Goal: Complete application form: Complete application form

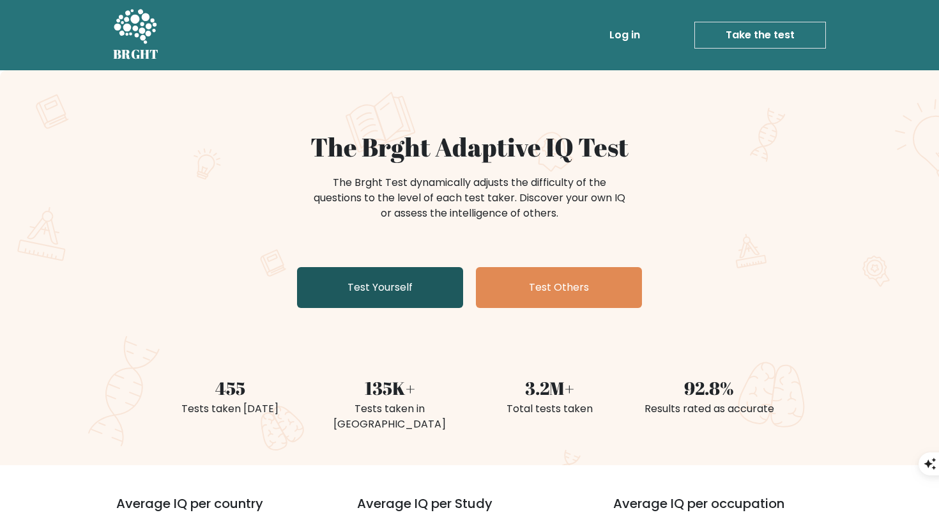
click at [405, 297] on link "Test Yourself" at bounding box center [380, 287] width 166 height 41
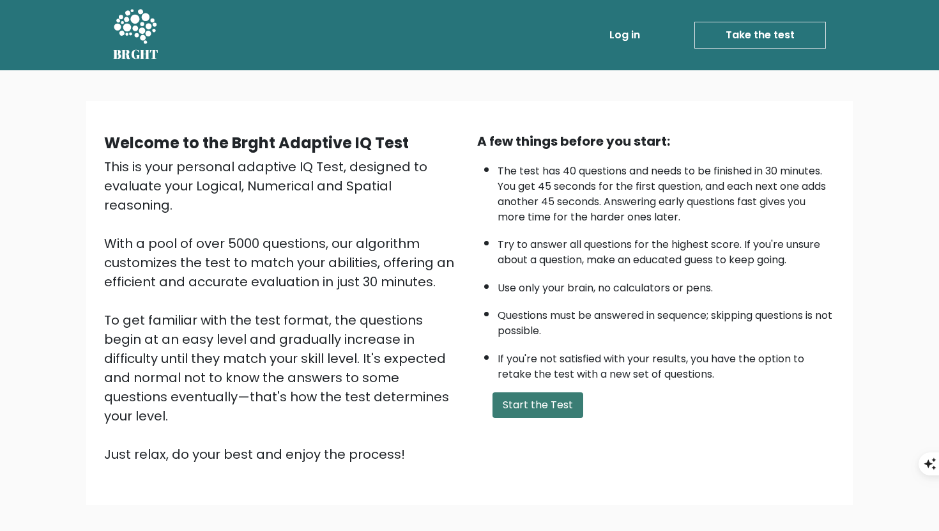
click at [553, 392] on button "Start the Test" at bounding box center [537, 405] width 91 height 26
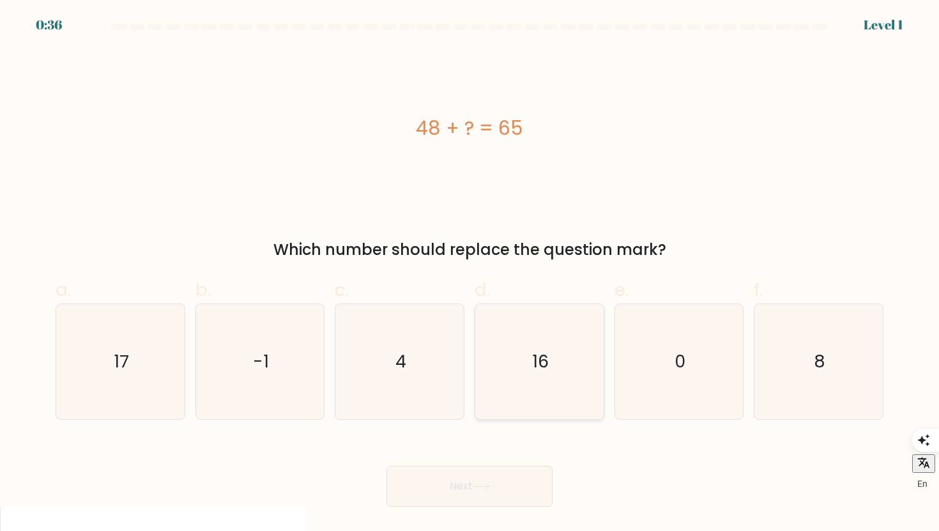
click at [520, 385] on icon "16" at bounding box center [539, 361] width 115 height 115
click at [470, 274] on input "d. 16" at bounding box center [469, 270] width 1 height 8
radio input "true"
click at [146, 351] on icon "17" at bounding box center [120, 361] width 115 height 115
click at [469, 274] on input "a. 17" at bounding box center [469, 270] width 1 height 8
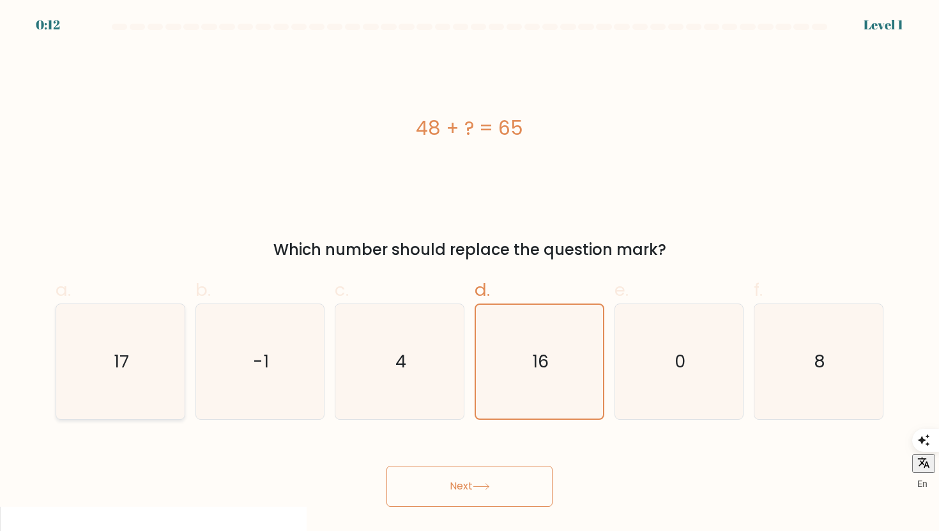
radio input "true"
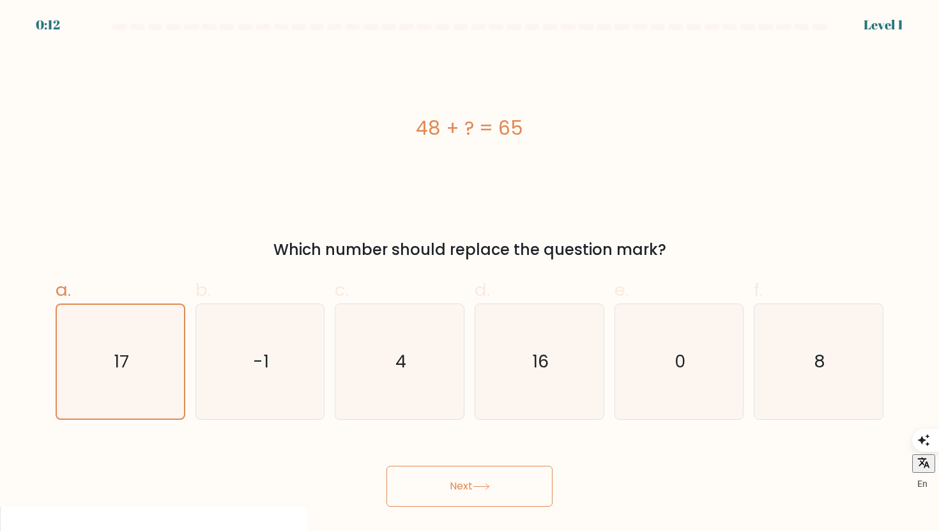
click at [466, 497] on button "Next" at bounding box center [469, 486] width 166 height 41
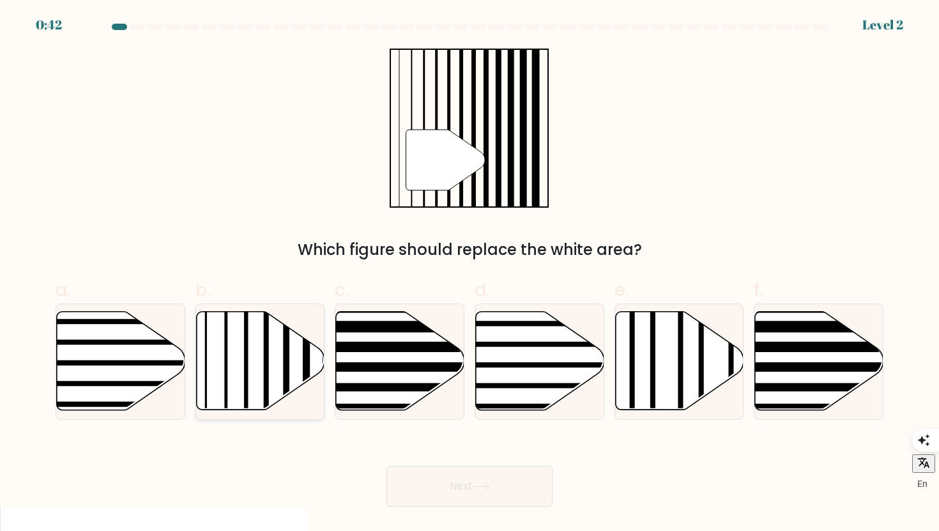
click at [301, 340] on icon at bounding box center [260, 361] width 128 height 98
click at [469, 274] on input "b." at bounding box center [469, 270] width 1 height 8
radio input "true"
click at [493, 480] on button "Next" at bounding box center [469, 486] width 166 height 41
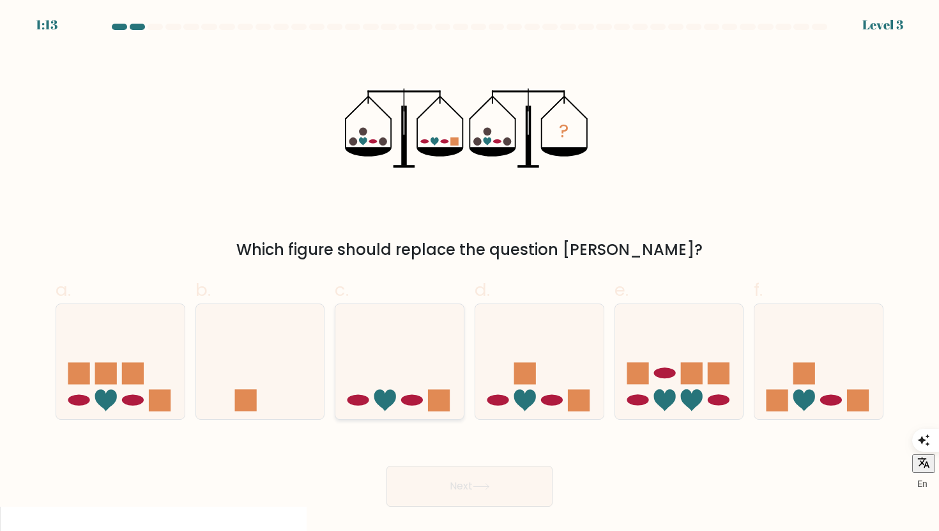
click at [396, 342] on icon at bounding box center [399, 362] width 128 height 106
click at [469, 274] on input "c." at bounding box center [469, 270] width 1 height 8
radio input "true"
click at [501, 485] on button "Next" at bounding box center [469, 486] width 166 height 41
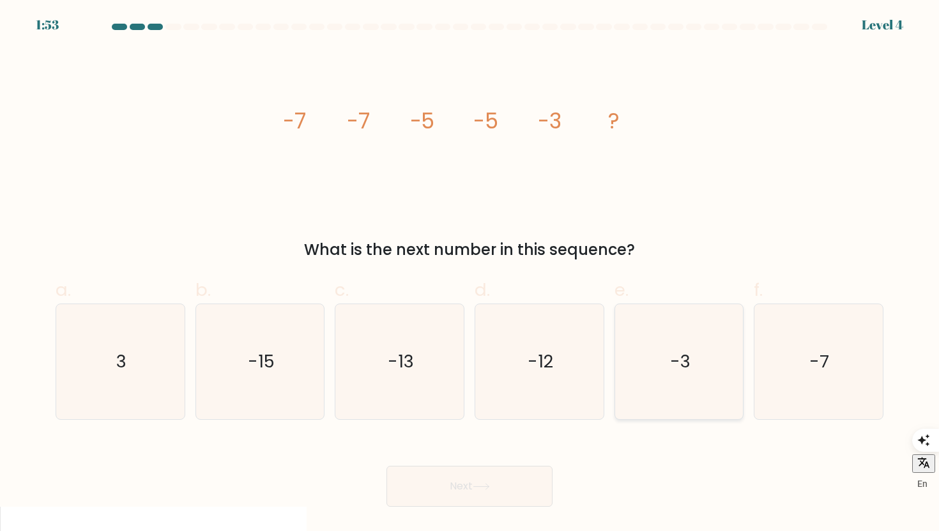
click at [655, 377] on icon "-3" at bounding box center [678, 361] width 115 height 115
click at [470, 274] on input "e. -3" at bounding box center [469, 270] width 1 height 8
radio input "true"
click at [507, 498] on button "Next" at bounding box center [469, 486] width 166 height 41
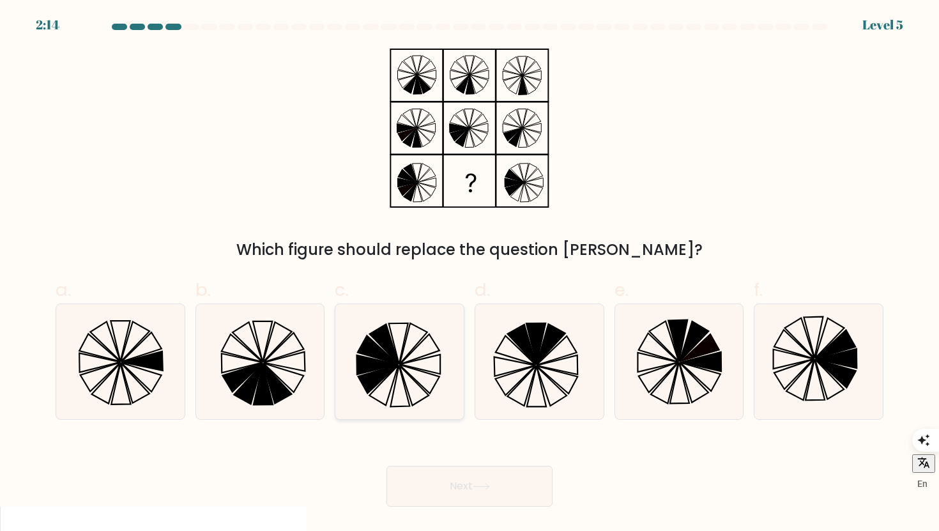
click at [404, 376] on icon at bounding box center [399, 361] width 115 height 115
click at [469, 274] on input "c." at bounding box center [469, 270] width 1 height 8
radio input "true"
click at [474, 478] on button "Next" at bounding box center [469, 486] width 166 height 41
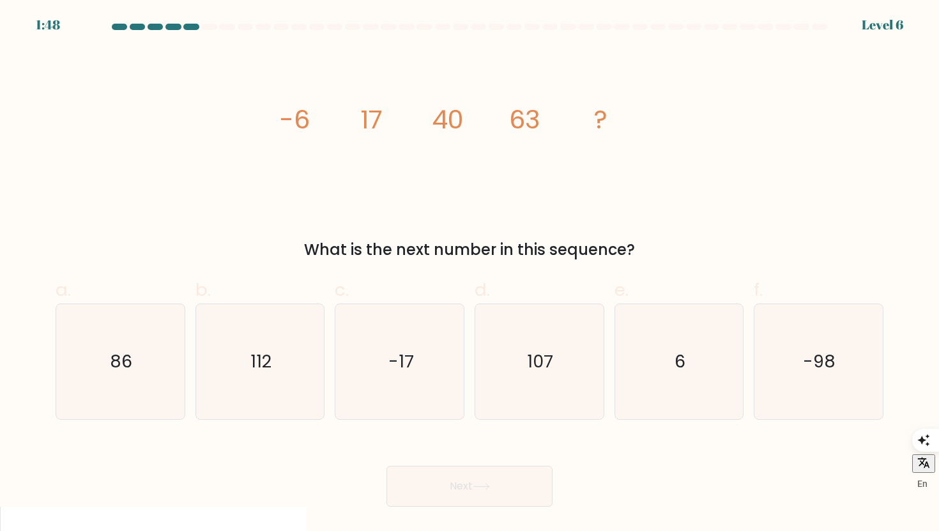
click at [73, 289] on label "a. 86" at bounding box center [121, 348] width 130 height 143
click at [469, 274] on input "a. 86" at bounding box center [469, 270] width 1 height 8
radio input "true"
click at [512, 475] on button "Next" at bounding box center [469, 486] width 166 height 41
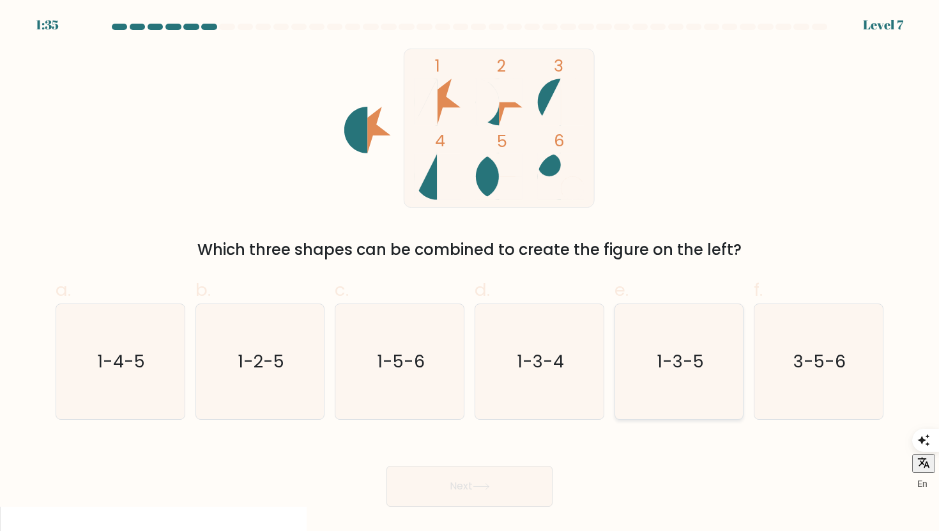
click at [621, 330] on icon "1-3-5" at bounding box center [678, 361] width 115 height 115
click at [470, 274] on input "e. 1-3-5" at bounding box center [469, 270] width 1 height 8
radio input "true"
click at [513, 481] on button "Next" at bounding box center [469, 486] width 166 height 41
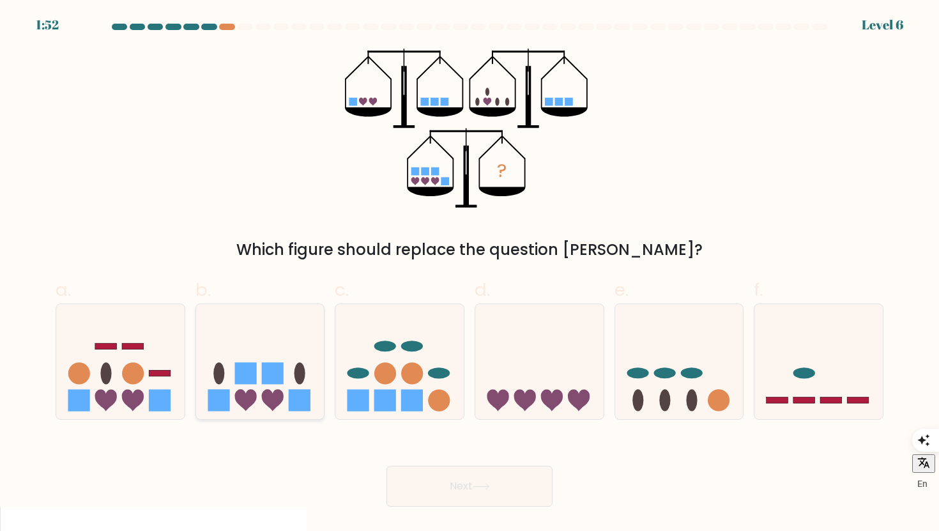
click at [279, 376] on rect at bounding box center [273, 373] width 22 height 22
click at [469, 274] on input "b." at bounding box center [469, 270] width 1 height 8
radio input "true"
click at [434, 482] on button "Next" at bounding box center [469, 486] width 166 height 41
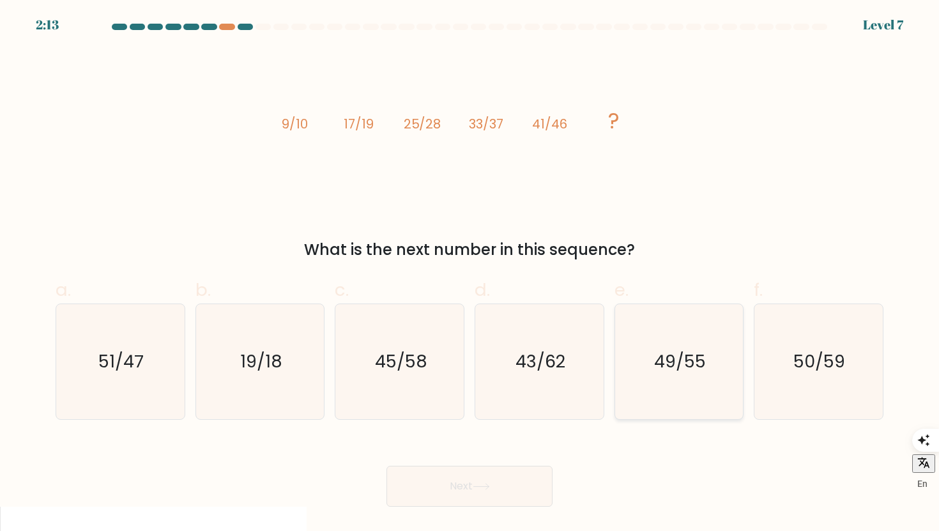
click at [618, 382] on div "49/55" at bounding box center [679, 361] width 130 height 116
click at [470, 274] on input "e. 49/55" at bounding box center [469, 270] width 1 height 8
radio input "true"
click at [450, 483] on button "Next" at bounding box center [469, 486] width 166 height 41
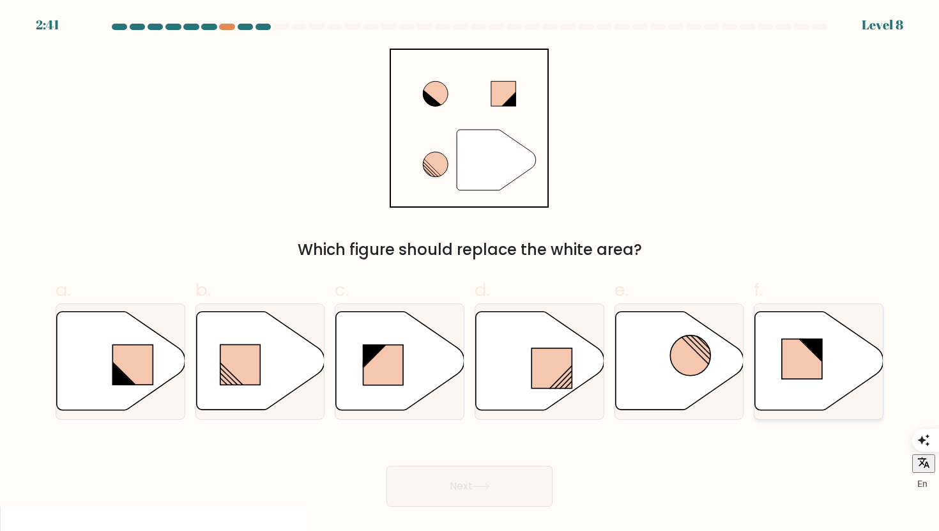
click at [793, 355] on rect at bounding box center [802, 359] width 40 height 40
click at [470, 274] on input "f." at bounding box center [469, 270] width 1 height 8
radio input "true"
click at [549, 356] on rect at bounding box center [551, 368] width 40 height 40
click at [470, 274] on input "d." at bounding box center [469, 270] width 1 height 8
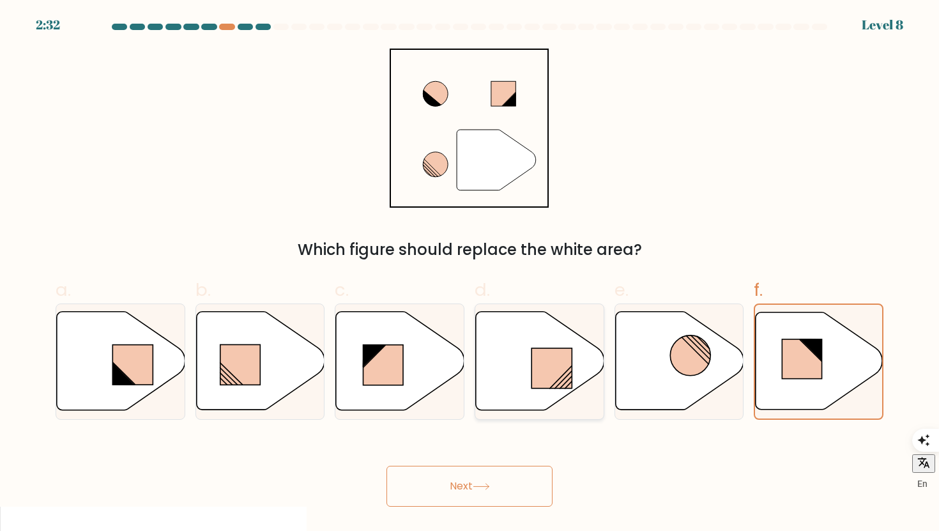
radio input "true"
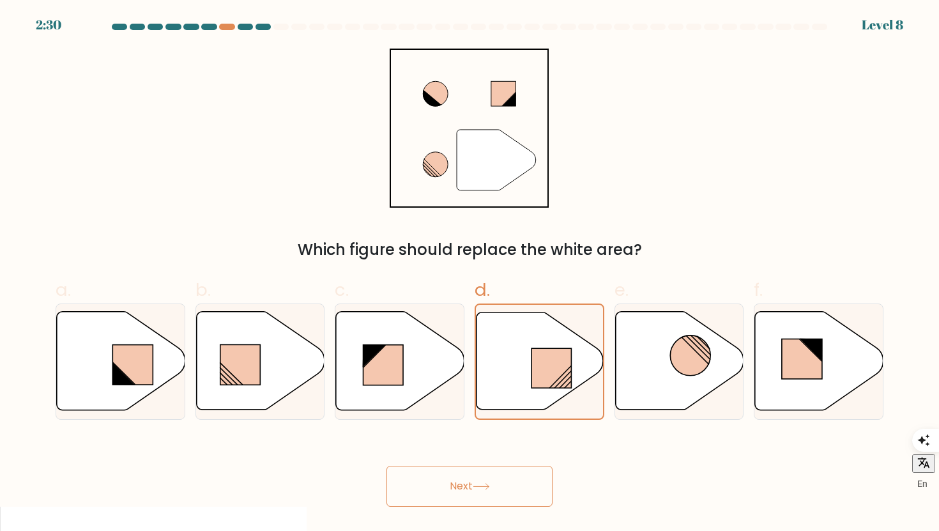
click at [510, 480] on button "Next" at bounding box center [469, 486] width 166 height 41
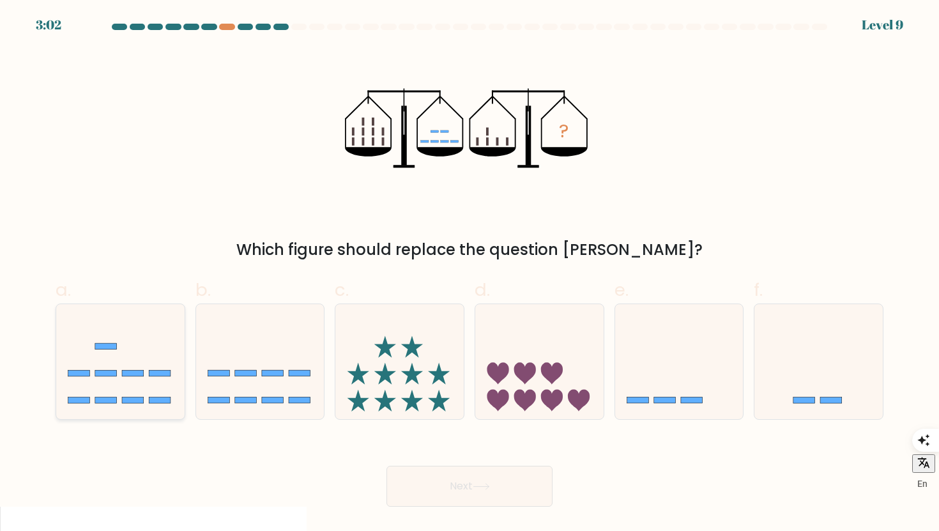
click at [142, 378] on icon at bounding box center [120, 362] width 128 height 106
click at [469, 274] on input "a." at bounding box center [469, 270] width 1 height 8
radio input "true"
click at [497, 466] on button "Next" at bounding box center [469, 486] width 166 height 41
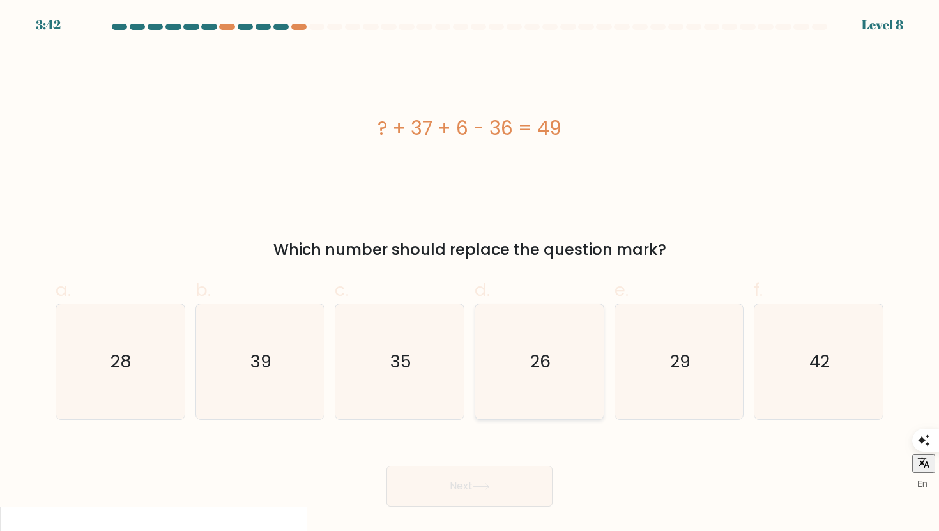
click at [558, 416] on icon "26" at bounding box center [539, 361] width 115 height 115
click at [470, 274] on input "d. 26" at bounding box center [469, 270] width 1 height 8
radio input "true"
click at [520, 499] on button "Next" at bounding box center [469, 486] width 166 height 41
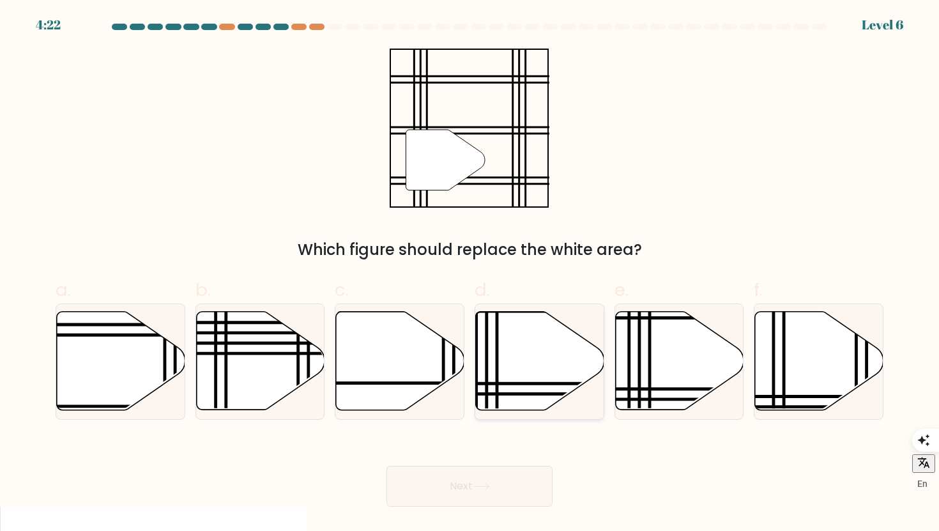
click at [507, 384] on icon at bounding box center [579, 384] width 259 height 0
click at [470, 274] on input "d." at bounding box center [469, 270] width 1 height 8
radio input "true"
click at [490, 483] on icon at bounding box center [481, 486] width 17 height 7
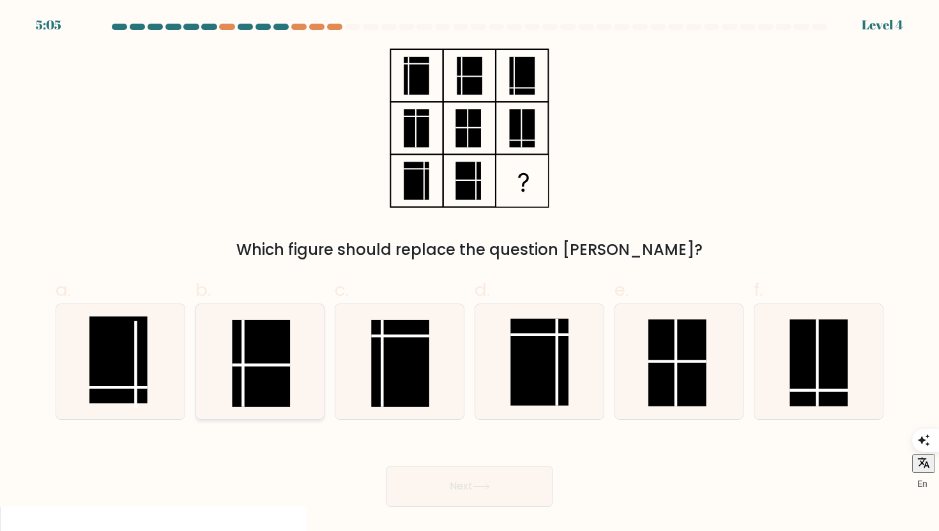
click at [296, 393] on icon at bounding box center [259, 361] width 115 height 115
click at [469, 274] on input "b." at bounding box center [469, 270] width 1 height 8
radio input "true"
click at [431, 475] on button "Next" at bounding box center [469, 486] width 166 height 41
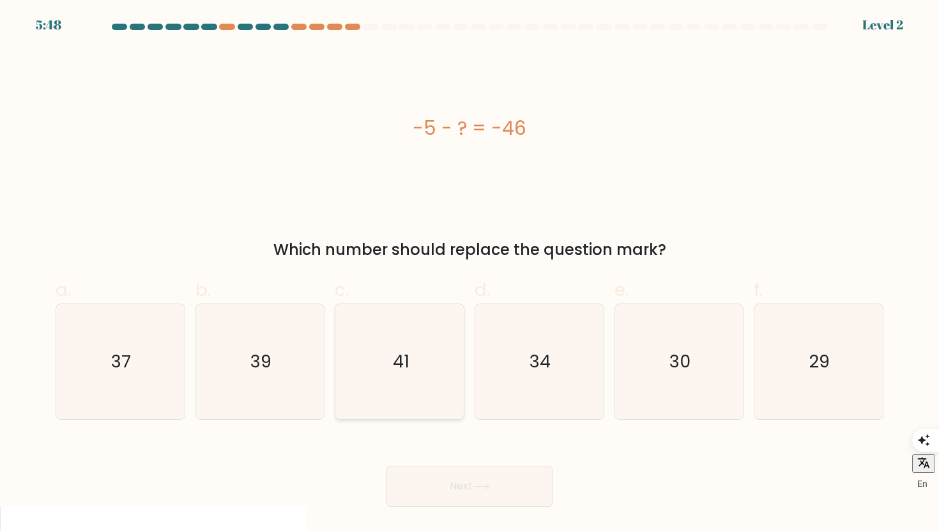
click at [436, 367] on icon "41" at bounding box center [399, 361] width 115 height 115
click at [469, 274] on input "c. 41" at bounding box center [469, 270] width 1 height 8
radio input "true"
click at [473, 491] on button "Next" at bounding box center [469, 486] width 166 height 41
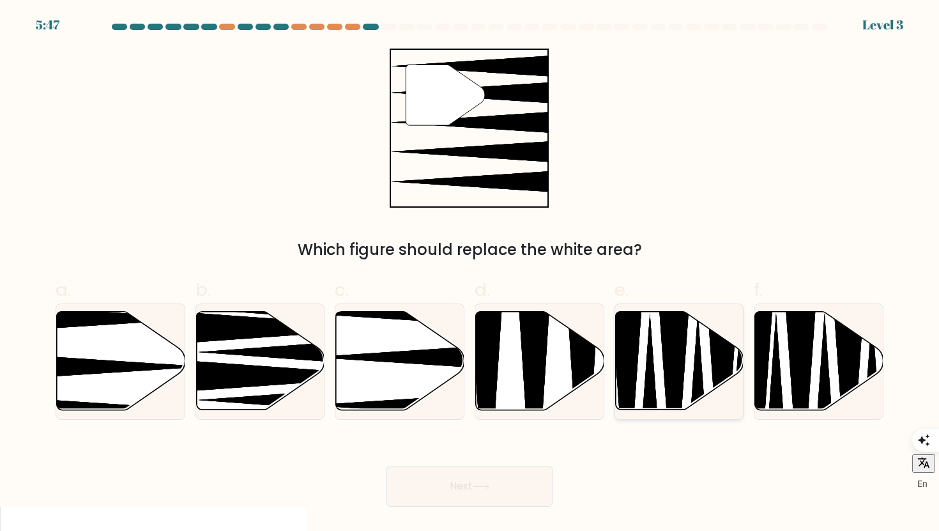
click at [645, 386] on icon at bounding box center [649, 427] width 33 height 226
click at [470, 274] on input "e." at bounding box center [469, 270] width 1 height 8
radio input "true"
click at [536, 496] on button "Next" at bounding box center [469, 486] width 166 height 41
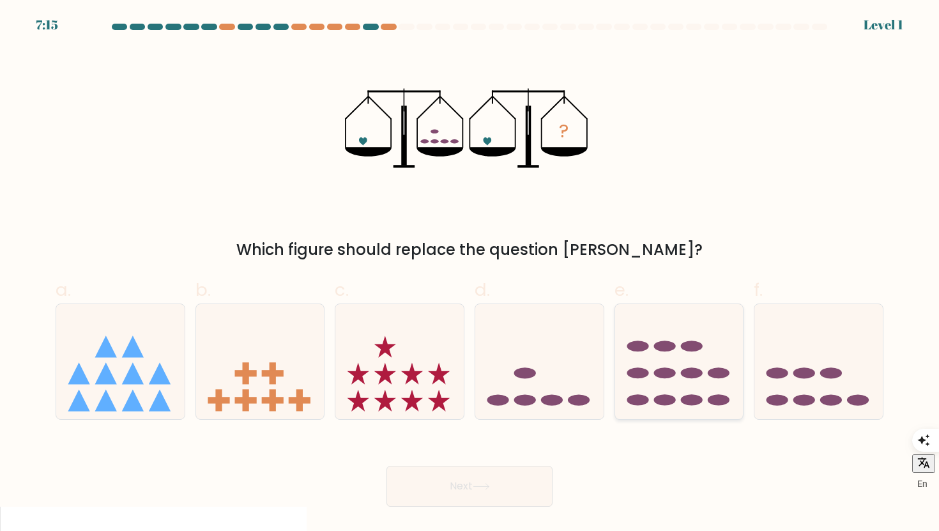
click at [655, 393] on icon at bounding box center [679, 362] width 128 height 106
click at [470, 274] on input "e." at bounding box center [469, 270] width 1 height 8
radio input "true"
click at [436, 510] on body "7:15 Level 1" at bounding box center [469, 518] width 939 height 1037
click at [437, 494] on button "Next" at bounding box center [469, 486] width 166 height 41
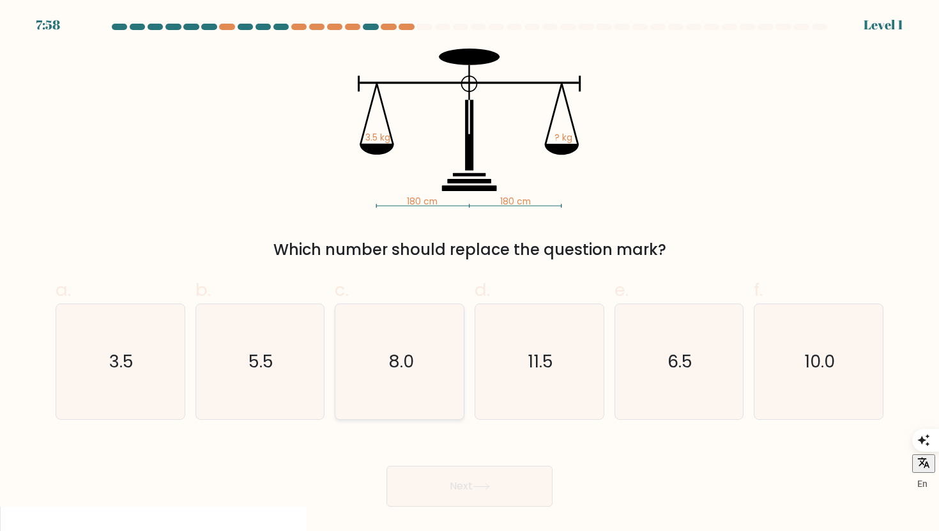
click at [390, 375] on icon "8.0" at bounding box center [399, 361] width 115 height 115
click at [469, 274] on input "c. 8.0" at bounding box center [469, 270] width 1 height 8
radio input "true"
click at [436, 491] on button "Next" at bounding box center [469, 486] width 166 height 41
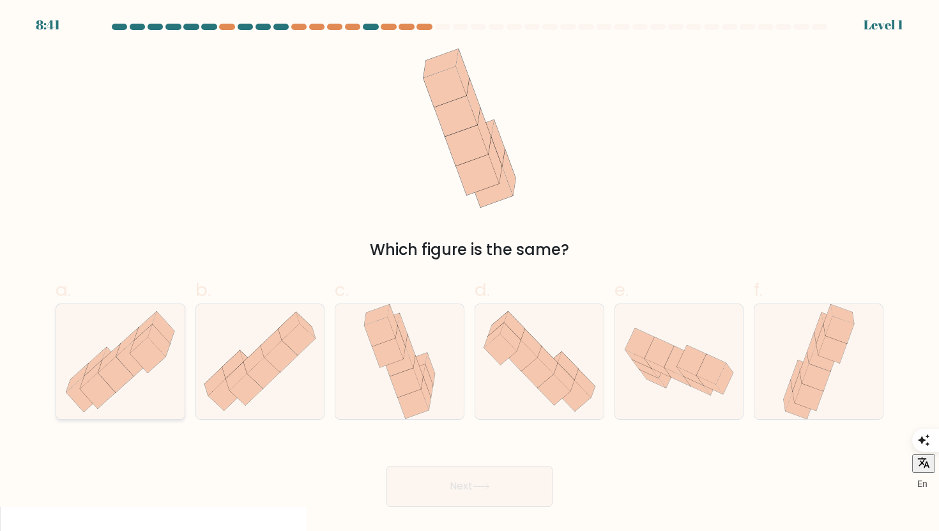
click at [153, 368] on icon at bounding box center [120, 361] width 128 height 112
click at [469, 274] on input "a." at bounding box center [469, 270] width 1 height 8
radio input "true"
click at [434, 478] on button "Next" at bounding box center [469, 486] width 166 height 41
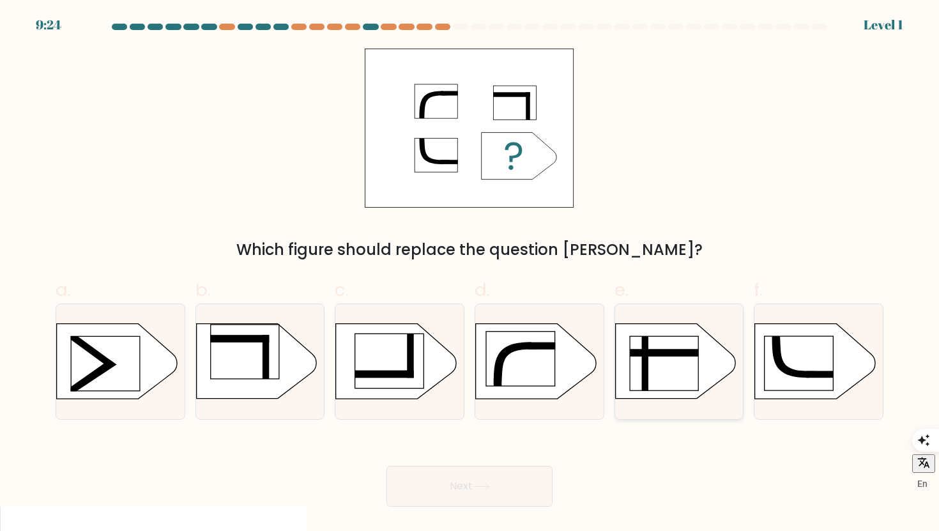
click at [627, 344] on icon at bounding box center [675, 361] width 120 height 75
click at [470, 274] on input "e." at bounding box center [469, 270] width 1 height 8
radio input "true"
click at [499, 499] on button "Next" at bounding box center [469, 486] width 166 height 41
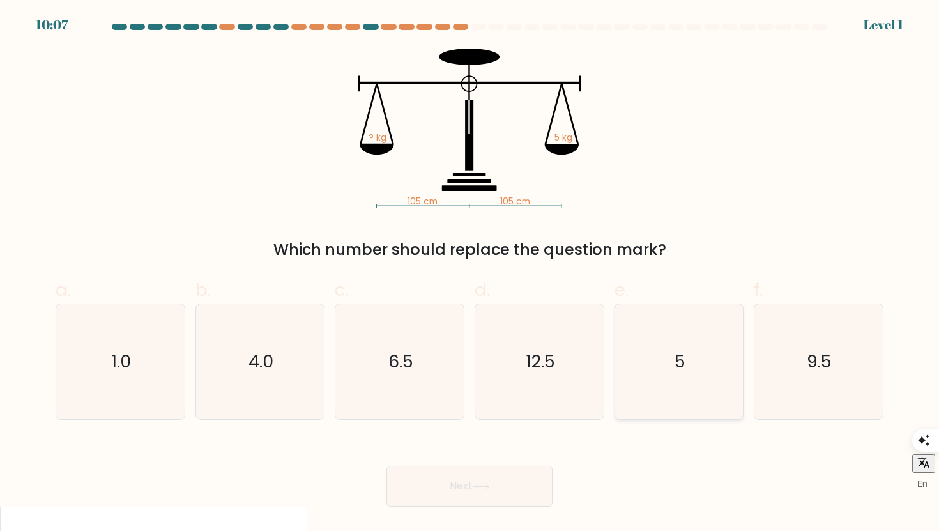
click at [618, 393] on div "5" at bounding box center [679, 361] width 130 height 116
click at [470, 274] on input "e. 5" at bounding box center [469, 270] width 1 height 8
radio input "true"
click at [630, 372] on icon "5" at bounding box center [679, 362] width 114 height 114
click at [470, 274] on input "e. 5" at bounding box center [469, 270] width 1 height 8
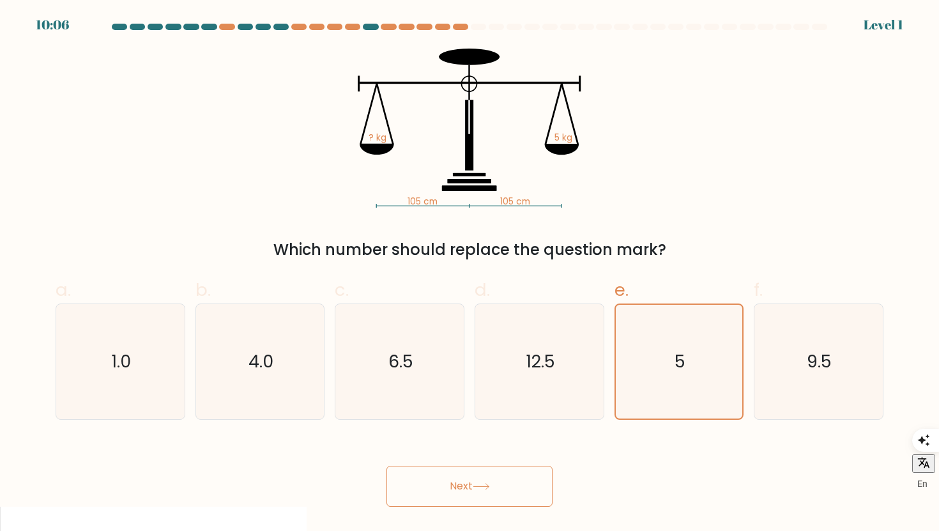
click at [531, 473] on button "Next" at bounding box center [469, 486] width 166 height 41
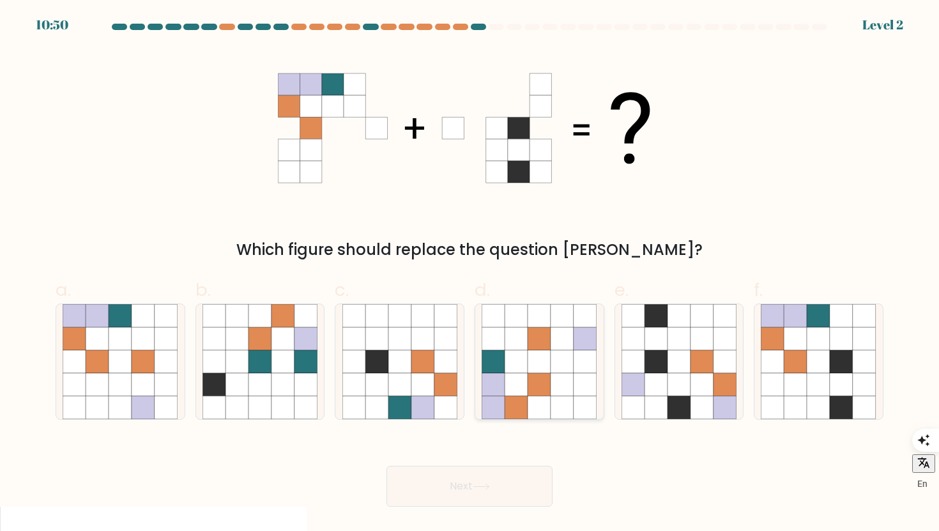
click at [498, 386] on icon at bounding box center [493, 384] width 23 height 23
click at [470, 274] on input "d." at bounding box center [469, 270] width 1 height 8
radio input "true"
click at [506, 498] on button "Next" at bounding box center [469, 486] width 166 height 41
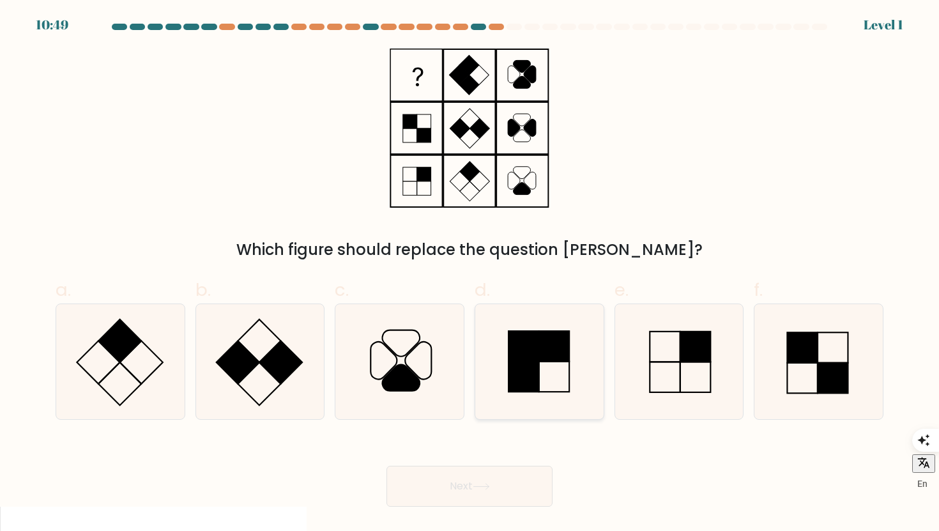
click at [512, 379] on rect at bounding box center [523, 376] width 31 height 31
click at [470, 274] on input "d." at bounding box center [469, 270] width 1 height 8
radio input "true"
click at [500, 512] on body "11:33 Level 1" at bounding box center [469, 518] width 939 height 1037
click at [500, 503] on button "Next" at bounding box center [469, 486] width 166 height 41
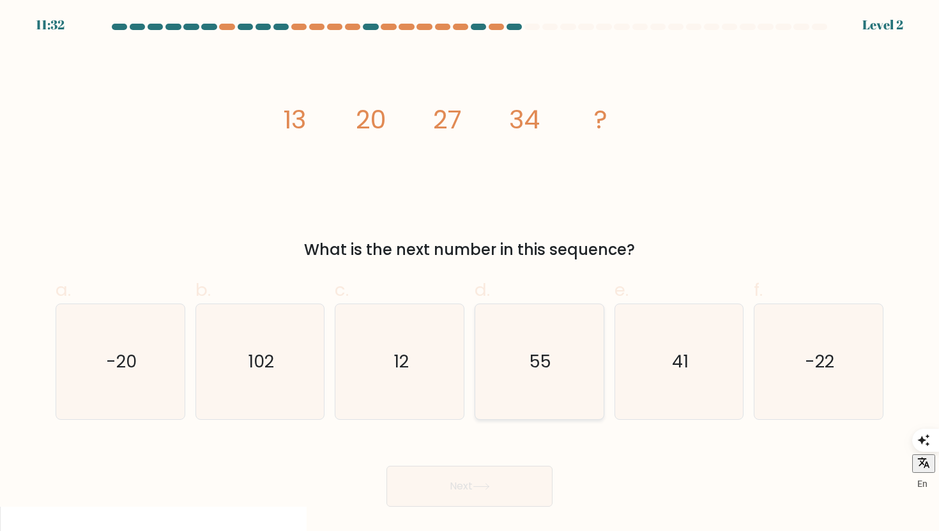
click at [525, 358] on icon "55" at bounding box center [539, 361] width 115 height 115
click at [470, 274] on input "d. 55" at bounding box center [469, 270] width 1 height 8
radio input "true"
click at [522, 530] on body "11:32 Level 2" at bounding box center [469, 518] width 939 height 1037
click at [522, 518] on body "12:17 Level 2" at bounding box center [469, 518] width 939 height 1037
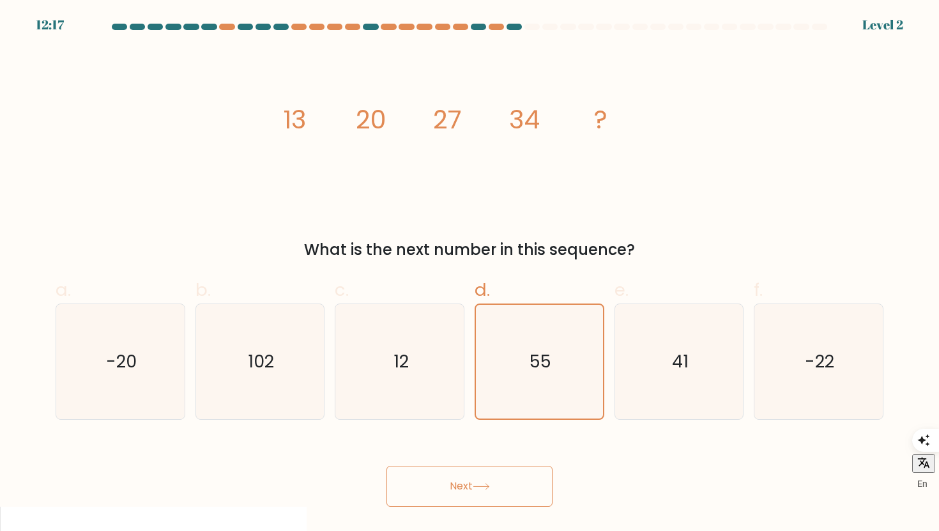
click at [522, 504] on button "Next" at bounding box center [469, 486] width 166 height 41
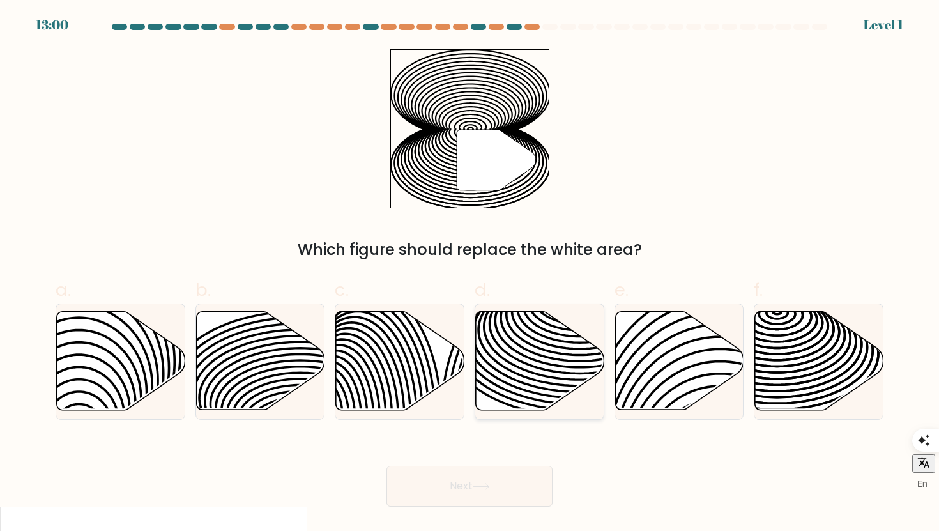
click at [496, 388] on icon at bounding box center [540, 361] width 128 height 98
click at [470, 274] on input "d." at bounding box center [469, 270] width 1 height 8
radio input "true"
click at [490, 485] on icon at bounding box center [481, 486] width 17 height 7
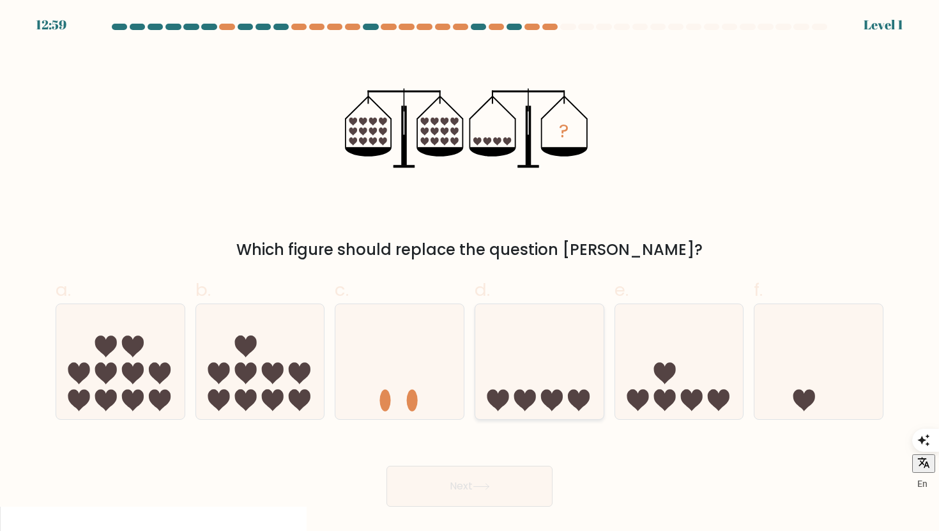
click at [491, 369] on icon at bounding box center [539, 362] width 128 height 106
click at [470, 274] on input "d." at bounding box center [469, 270] width 1 height 8
radio input "true"
click at [491, 473] on button "Next" at bounding box center [469, 486] width 166 height 41
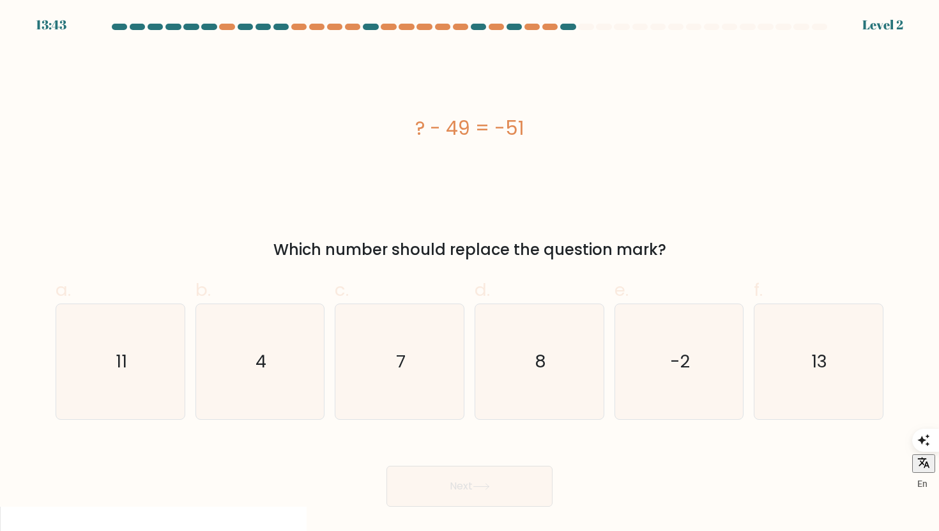
click at [491, 480] on button "Next" at bounding box center [469, 486] width 166 height 41
click at [198, 371] on div "4" at bounding box center [260, 361] width 130 height 116
click at [469, 274] on input "b. 4" at bounding box center [469, 270] width 1 height 8
radio input "true"
click at [425, 467] on button "Next" at bounding box center [469, 486] width 166 height 41
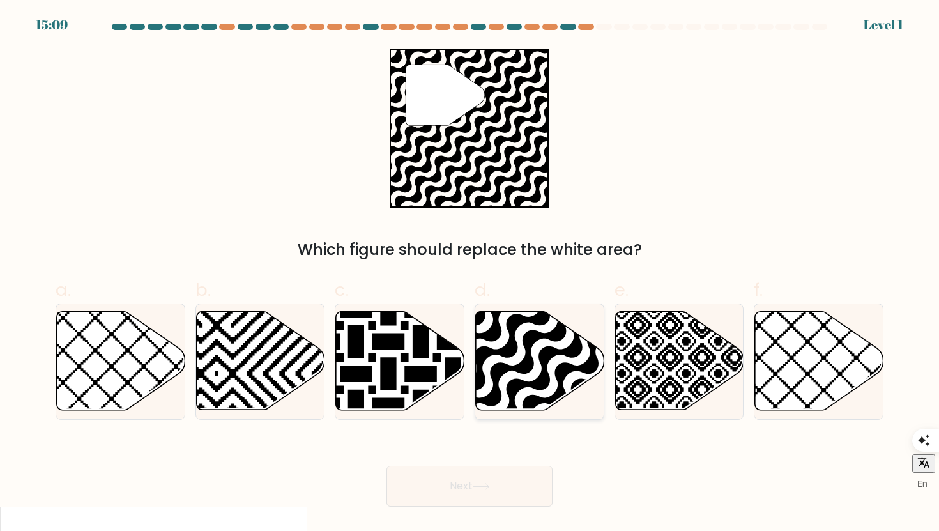
click at [583, 349] on icon at bounding box center [540, 361] width 128 height 98
click at [470, 274] on input "d." at bounding box center [469, 270] width 1 height 8
radio input "true"
click at [478, 493] on button "Next" at bounding box center [469, 486] width 166 height 41
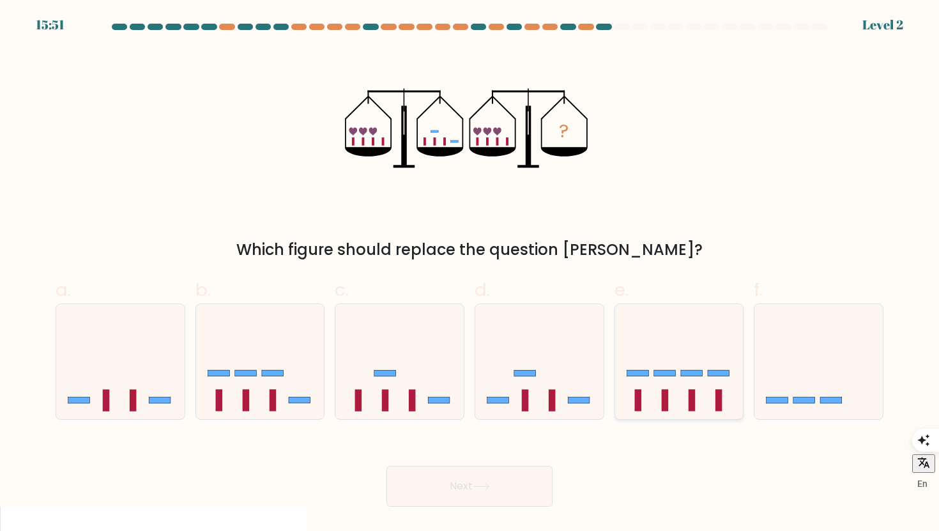
click at [690, 399] on rect at bounding box center [692, 400] width 7 height 22
click at [470, 274] on input "e." at bounding box center [469, 270] width 1 height 8
radio input "true"
click at [512, 490] on button "Next" at bounding box center [469, 486] width 166 height 41
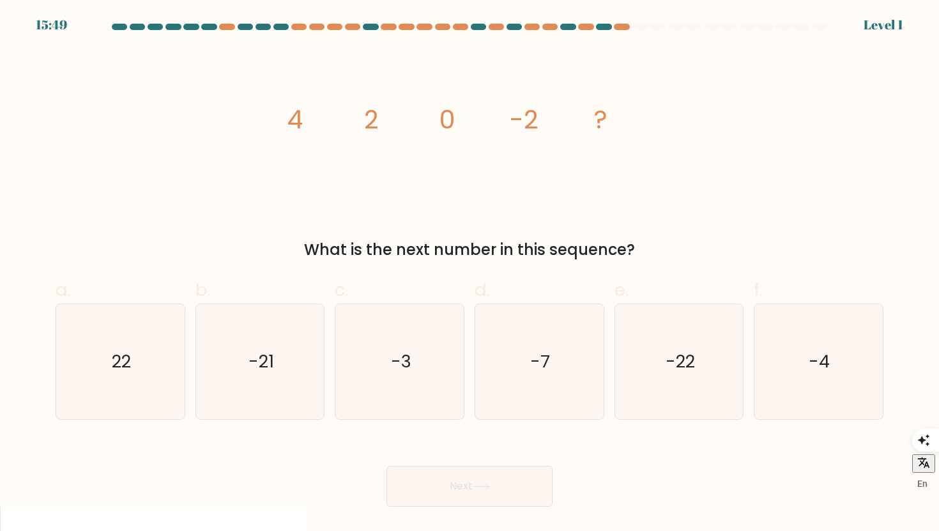
click at [468, 375] on div "c. -3" at bounding box center [400, 348] width 140 height 143
click at [447, 390] on icon "-3" at bounding box center [399, 361] width 115 height 115
click at [469, 274] on input "c. -3" at bounding box center [469, 270] width 1 height 8
radio input "true"
click at [489, 488] on icon at bounding box center [481, 486] width 17 height 7
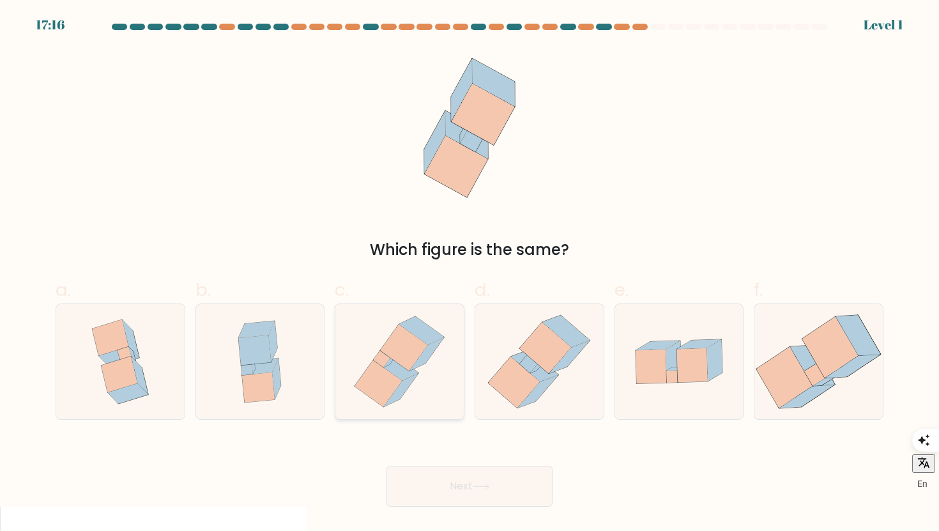
click at [393, 321] on icon at bounding box center [399, 361] width 105 height 115
click at [469, 274] on input "c." at bounding box center [469, 270] width 1 height 8
radio input "true"
click at [478, 483] on icon at bounding box center [481, 486] width 17 height 7
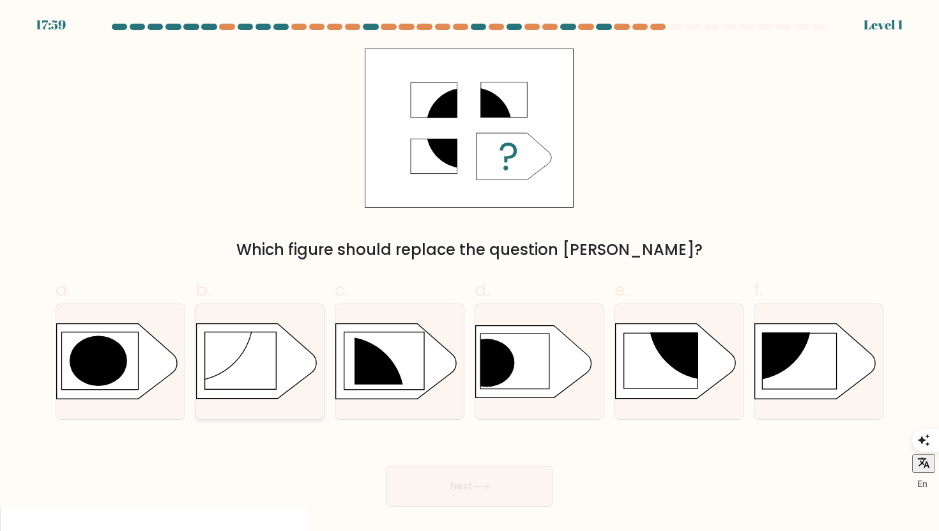
click at [204, 352] on rect at bounding box center [240, 360] width 72 height 57
click at [469, 274] on input "b." at bounding box center [469, 270] width 1 height 8
radio input "true"
click at [461, 483] on button "Next" at bounding box center [469, 486] width 166 height 41
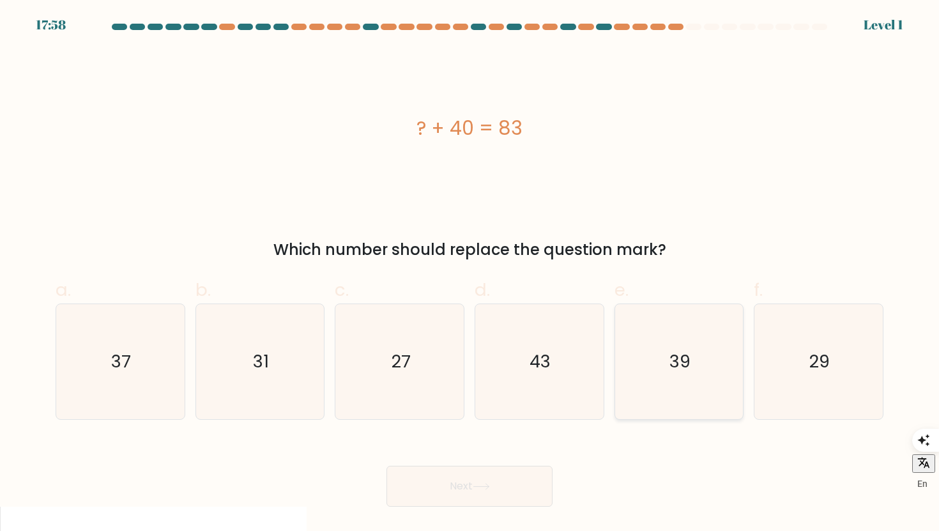
click at [658, 372] on icon "39" at bounding box center [678, 361] width 115 height 115
click at [470, 274] on input "e. 39" at bounding box center [469, 270] width 1 height 8
radio input "true"
click at [471, 508] on body "18:42 Level 1" at bounding box center [469, 518] width 939 height 1037
click at [471, 501] on button "Next" at bounding box center [469, 486] width 166 height 41
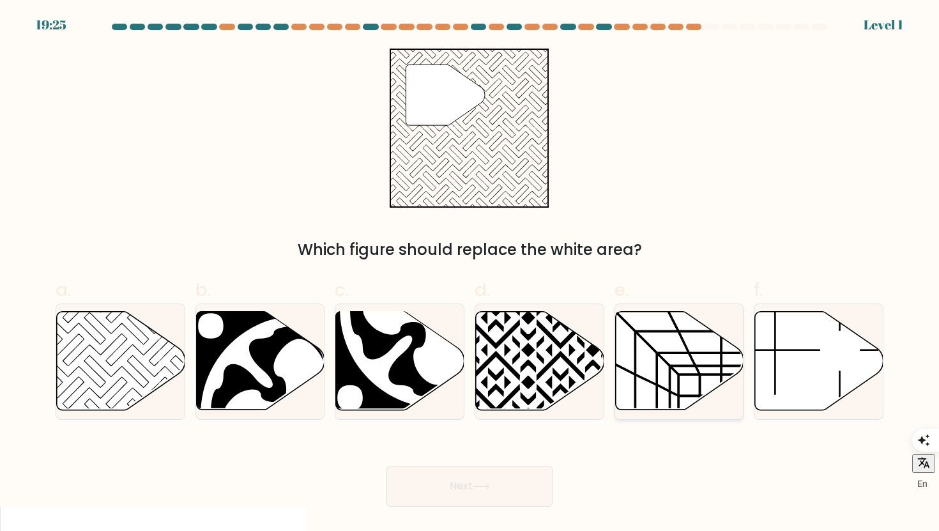
click at [708, 377] on icon at bounding box center [679, 361] width 128 height 98
click at [470, 274] on input "e." at bounding box center [469, 270] width 1 height 8
radio input "true"
click at [506, 467] on button "Next" at bounding box center [469, 486] width 166 height 41
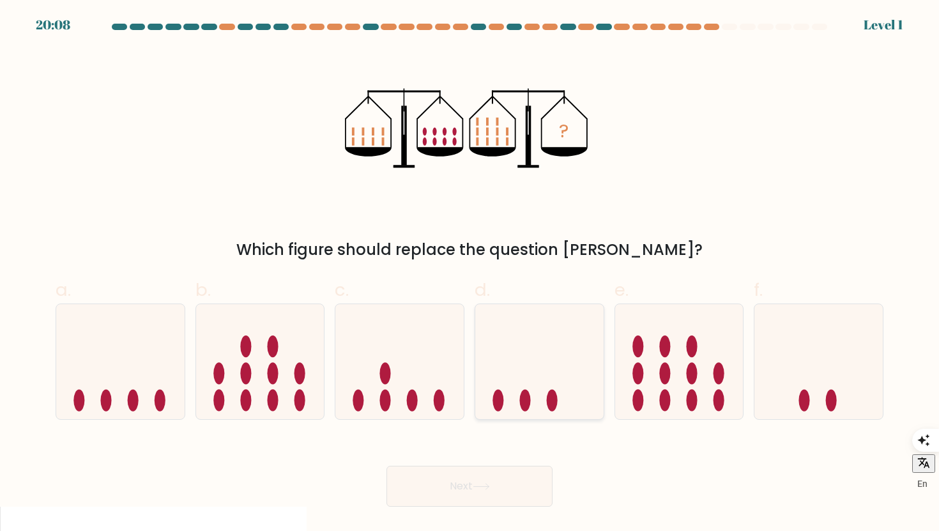
click at [513, 406] on icon at bounding box center [539, 362] width 128 height 106
click at [470, 274] on input "d." at bounding box center [469, 270] width 1 height 8
radio input "true"
click at [503, 480] on button "Next" at bounding box center [469, 486] width 166 height 41
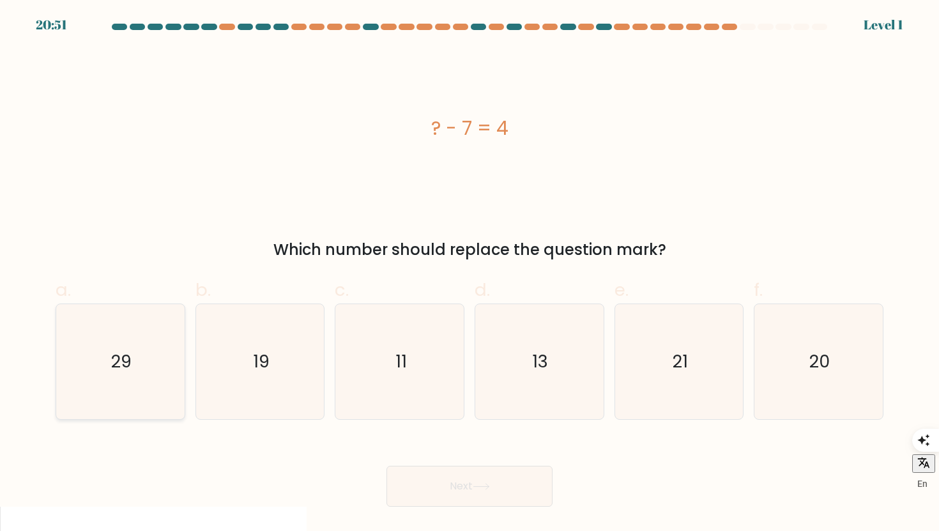
click at [103, 351] on icon "29" at bounding box center [120, 361] width 115 height 115
click at [469, 274] on input "a. 29" at bounding box center [469, 270] width 1 height 8
radio input "true"
click at [477, 481] on button "Next" at bounding box center [469, 486] width 166 height 41
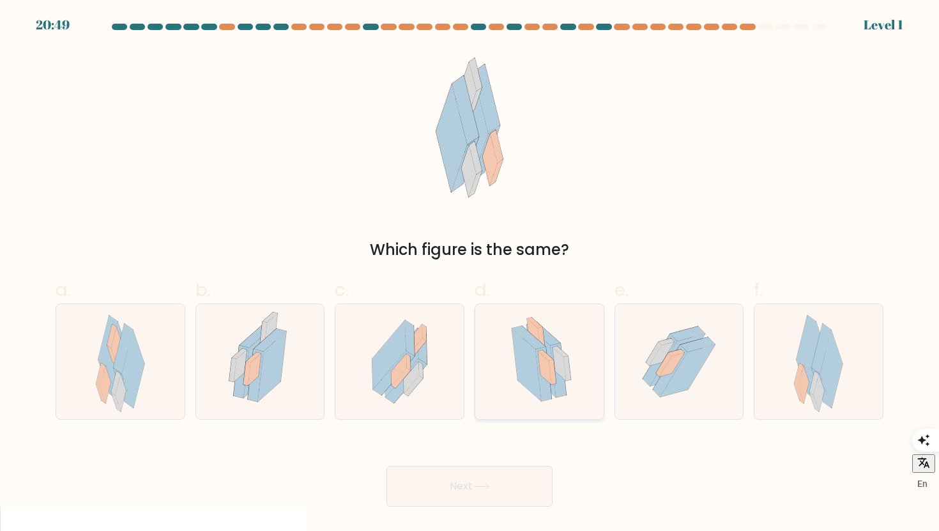
click at [596, 383] on div at bounding box center [540, 361] width 130 height 116
click at [470, 274] on input "d." at bounding box center [469, 270] width 1 height 8
radio input "true"
click at [529, 481] on button "Next" at bounding box center [469, 486] width 166 height 41
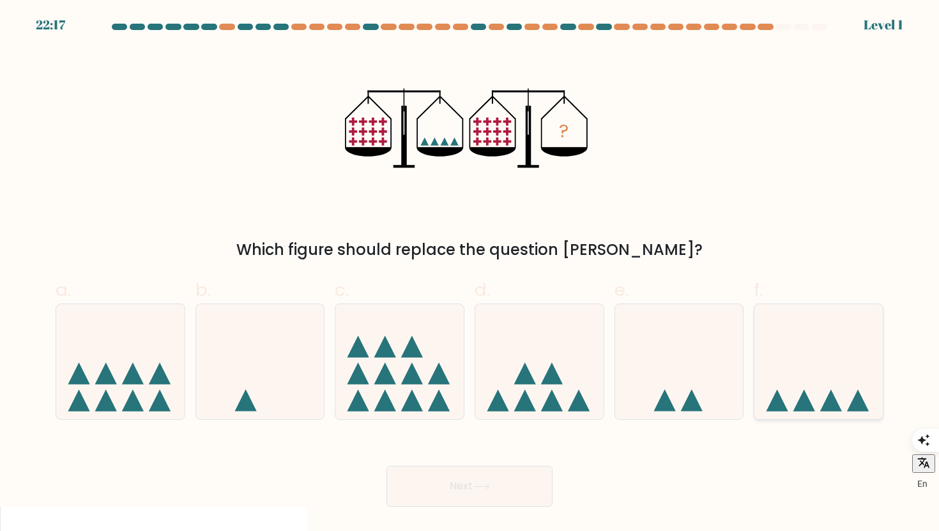
click at [788, 379] on icon at bounding box center [818, 362] width 128 height 106
click at [470, 274] on input "f." at bounding box center [469, 270] width 1 height 8
radio input "true"
click at [537, 484] on button "Next" at bounding box center [469, 486] width 166 height 41
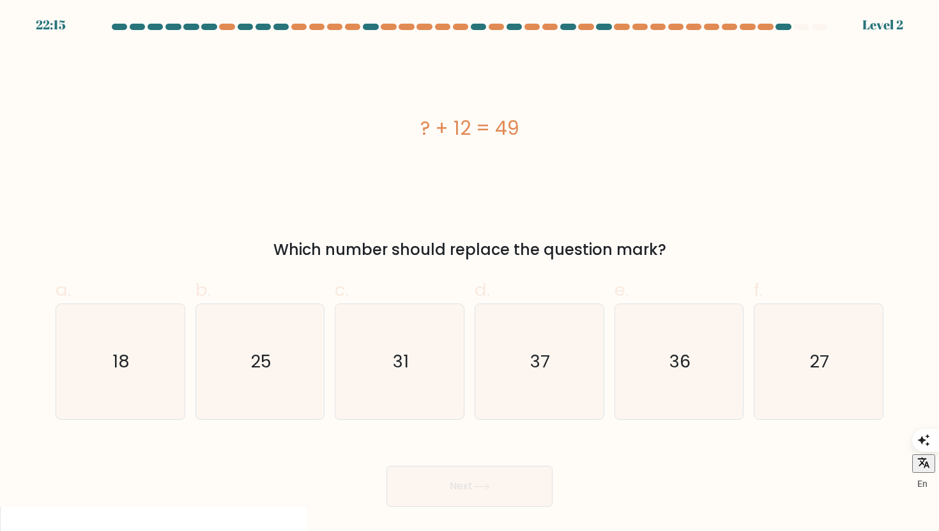
click at [377, 425] on form "a." at bounding box center [469, 265] width 939 height 483
click at [377, 404] on icon "31" at bounding box center [399, 361] width 115 height 115
click at [469, 274] on input "c. 31" at bounding box center [469, 270] width 1 height 8
radio input "true"
click at [453, 507] on body "23:00 Level 2" at bounding box center [469, 518] width 939 height 1037
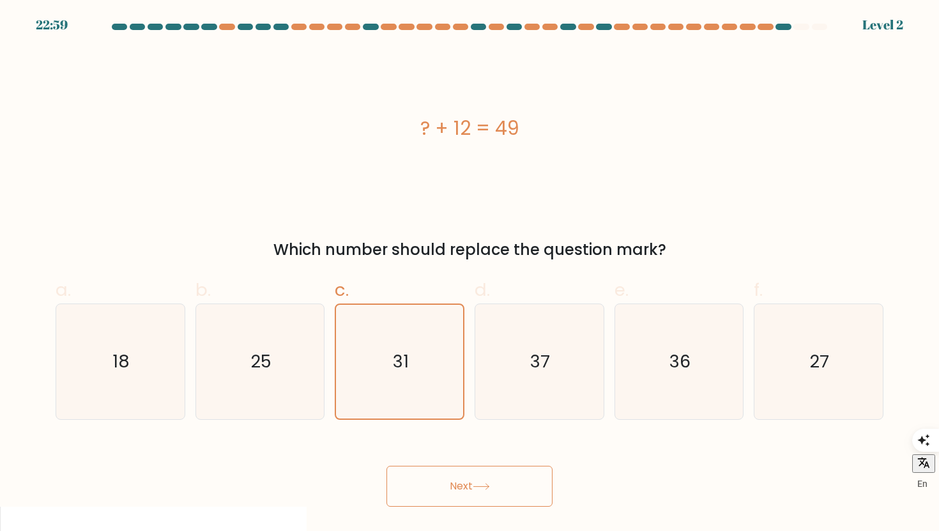
click at [453, 499] on button "Next" at bounding box center [469, 486] width 166 height 41
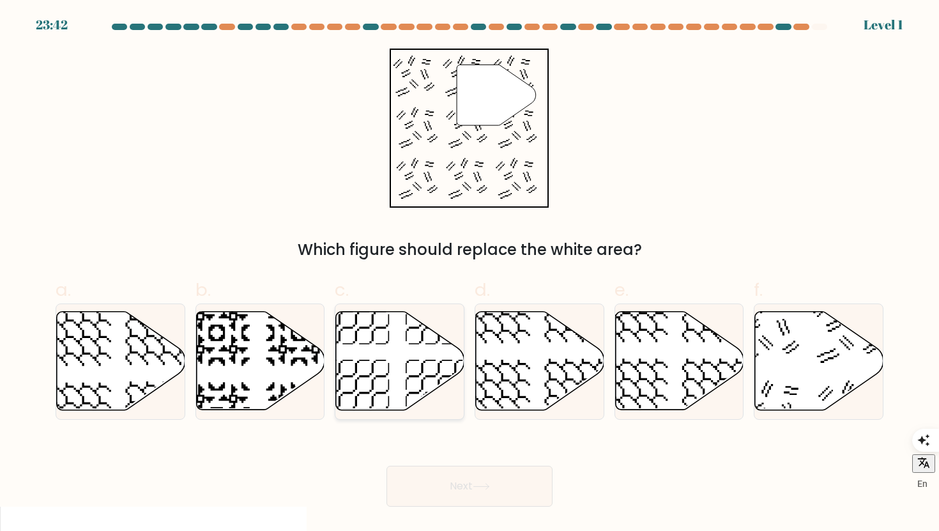
click at [390, 376] on icon at bounding box center [400, 361] width 128 height 98
click at [469, 274] on input "c." at bounding box center [469, 270] width 1 height 8
radio input "true"
click at [440, 484] on button "Next" at bounding box center [469, 486] width 166 height 41
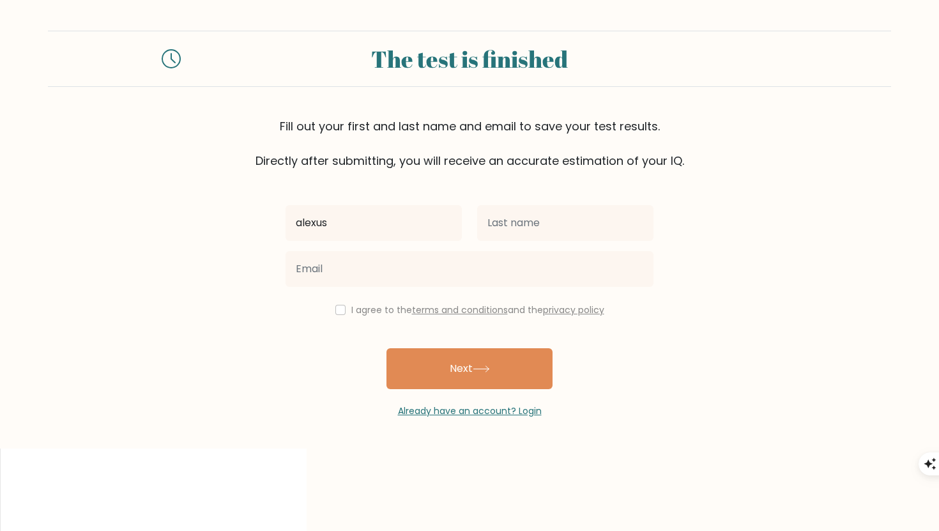
type input "alexus"
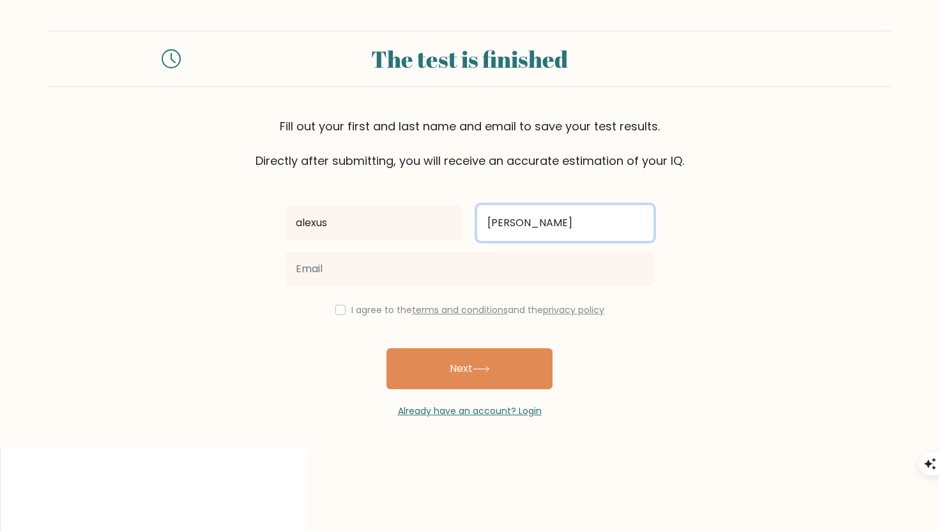
type input "[PERSON_NAME]"
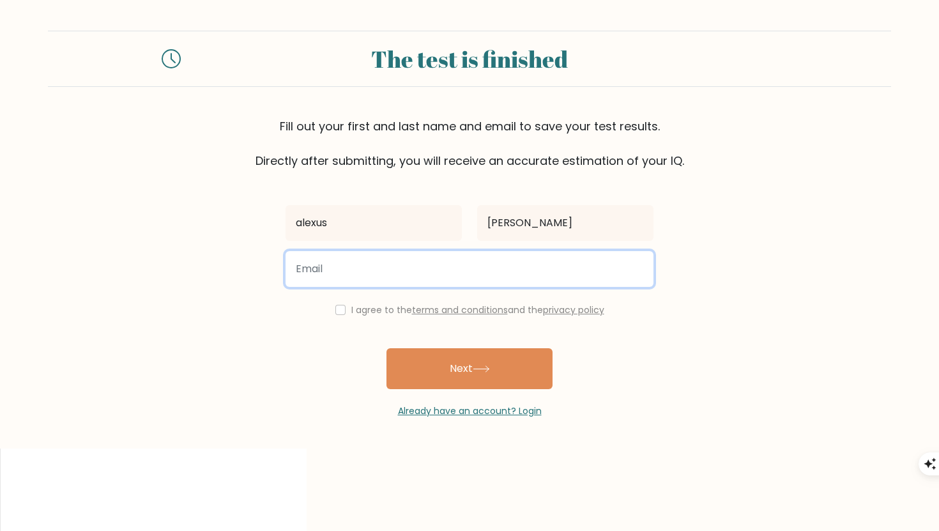
type input "[EMAIL_ADDRESS][DOMAIN_NAME]"
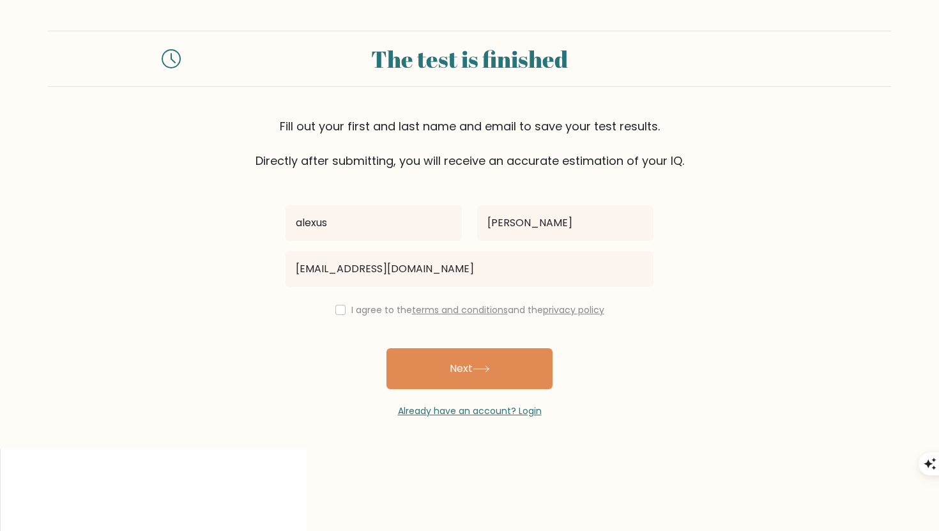
click at [345, 315] on div "I agree to the terms and conditions and the privacy policy" at bounding box center [469, 309] width 383 height 15
click at [339, 309] on input "checkbox" at bounding box center [340, 310] width 10 height 10
checkbox input "true"
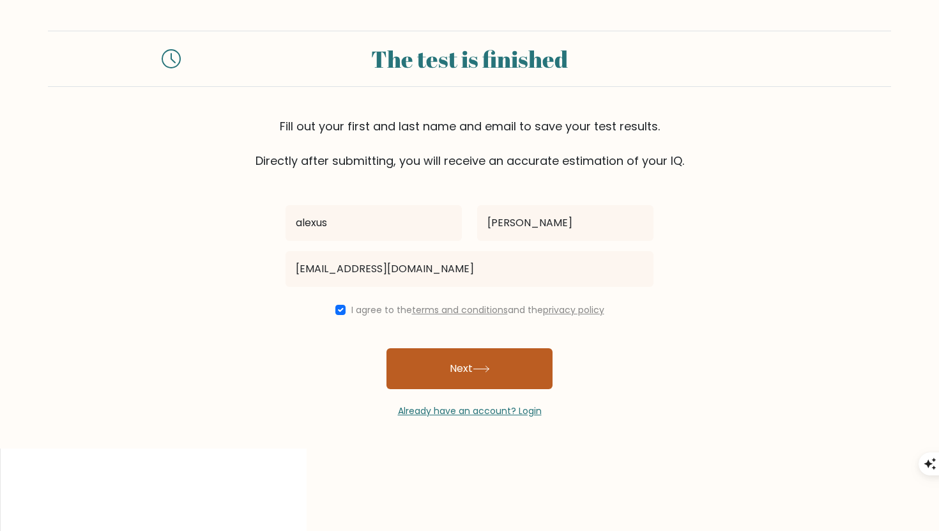
click at [457, 372] on button "Next" at bounding box center [469, 368] width 166 height 41
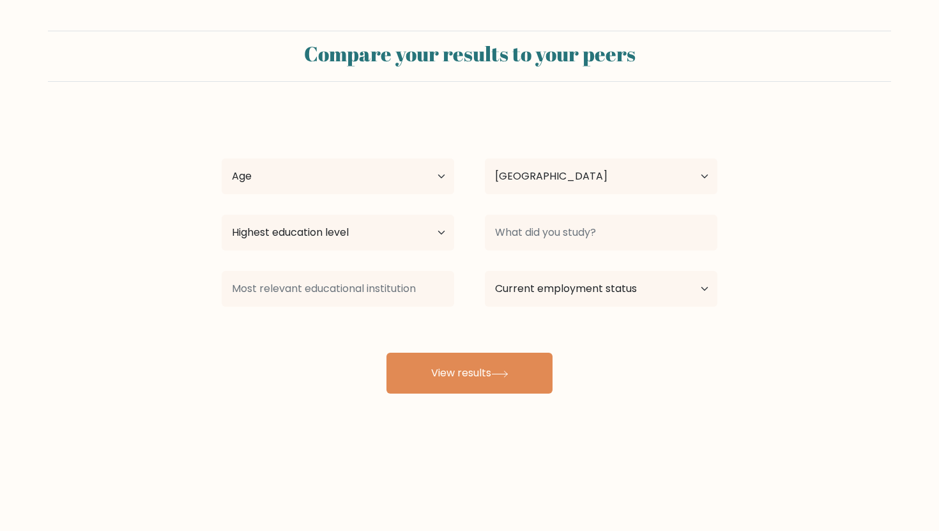
select select "US"
click at [347, 189] on select "Age Under [DEMOGRAPHIC_DATA] [DEMOGRAPHIC_DATA] [DEMOGRAPHIC_DATA] [DEMOGRAPHIC…" at bounding box center [338, 176] width 232 height 36
select select "25_34"
click at [222, 158] on select "Age Under [DEMOGRAPHIC_DATA] [DEMOGRAPHIC_DATA] [DEMOGRAPHIC_DATA] [DEMOGRAPHIC…" at bounding box center [338, 176] width 232 height 36
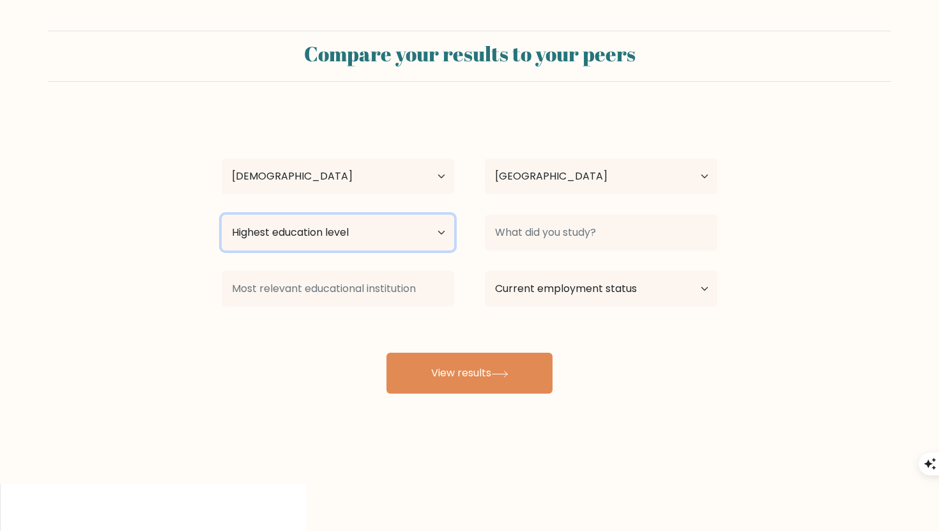
click at [362, 238] on select "Highest education level No schooling Primary Lower Secondary Upper Secondary Oc…" at bounding box center [338, 233] width 232 height 36
select select "upper_secondary"
click at [222, 215] on select "Highest education level No schooling Primary Lower Secondary Upper Secondary Oc…" at bounding box center [338, 233] width 232 height 36
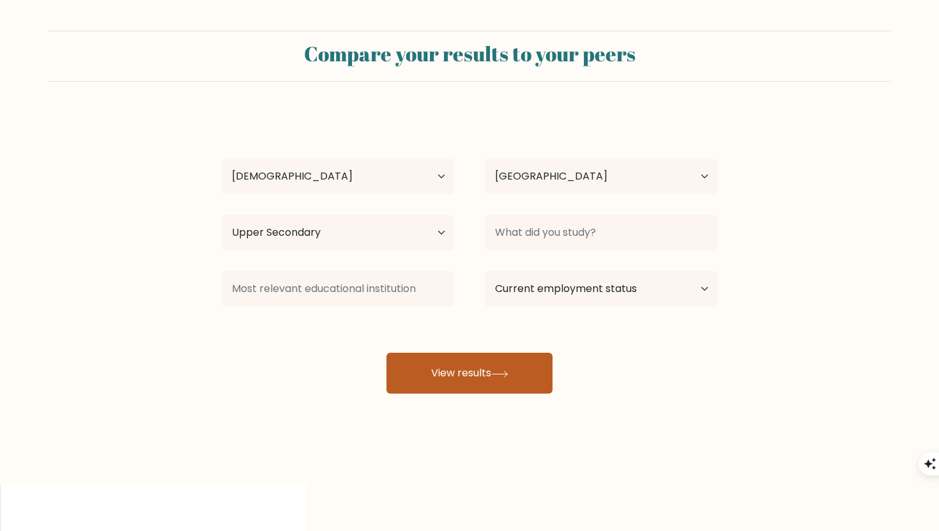
click at [466, 383] on button "View results" at bounding box center [469, 373] width 166 height 41
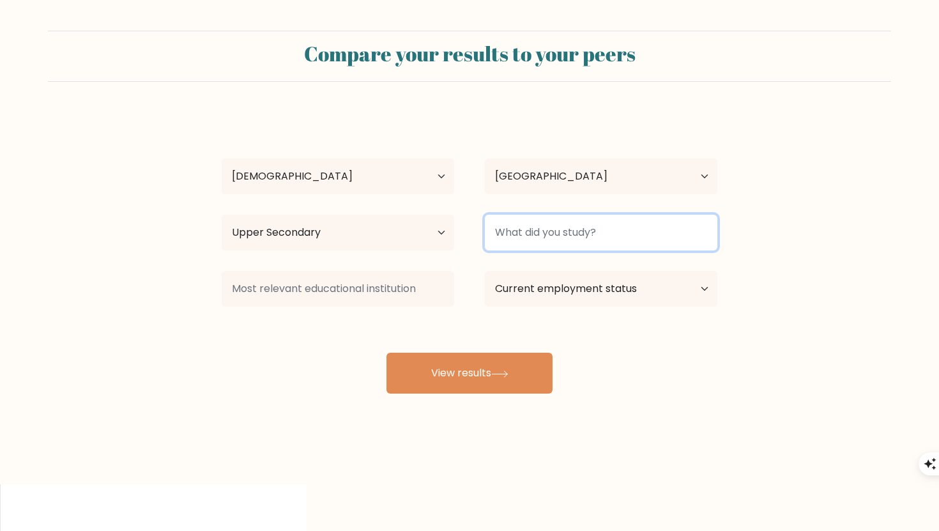
click at [531, 241] on input at bounding box center [601, 233] width 232 height 36
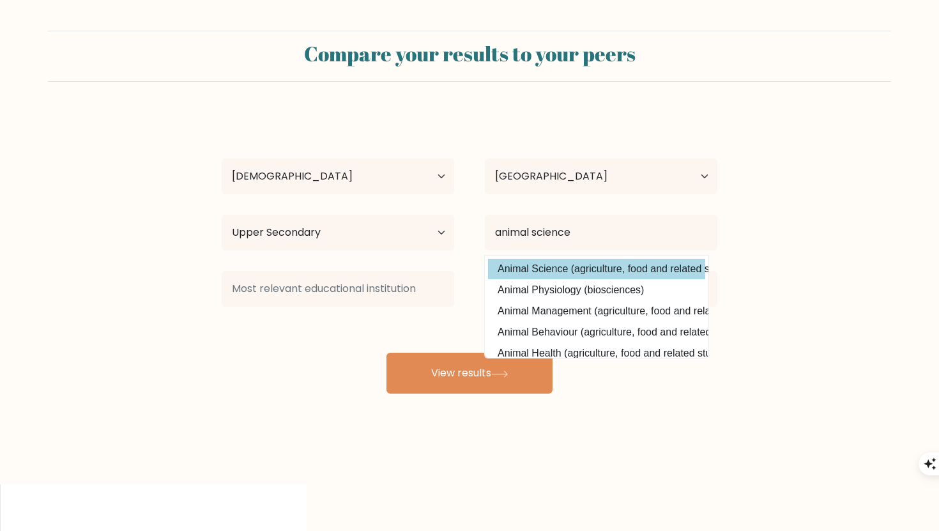
click at [552, 266] on option "Animal Science (agriculture, food and related studies)" at bounding box center [596, 269] width 217 height 20
type input "Animal Science"
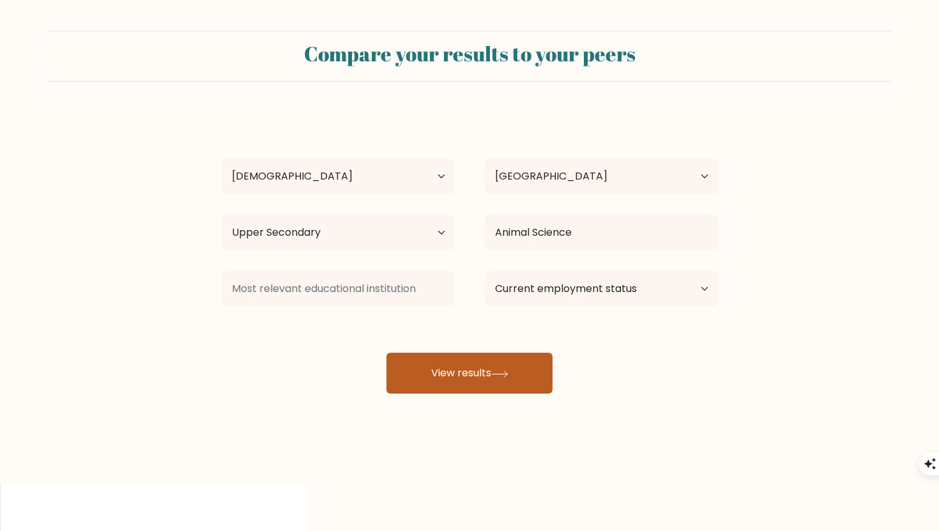
click at [485, 386] on button "View results" at bounding box center [469, 373] width 166 height 41
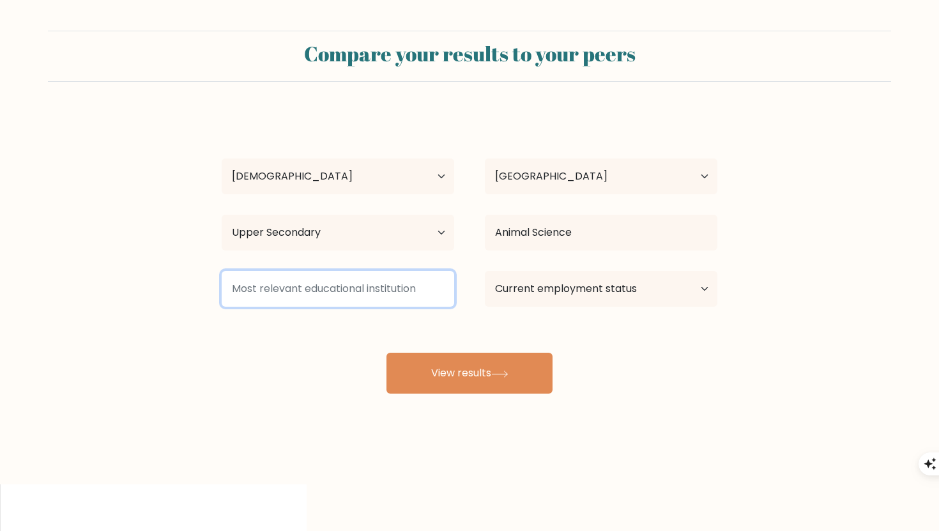
click at [399, 298] on input at bounding box center [338, 289] width 232 height 36
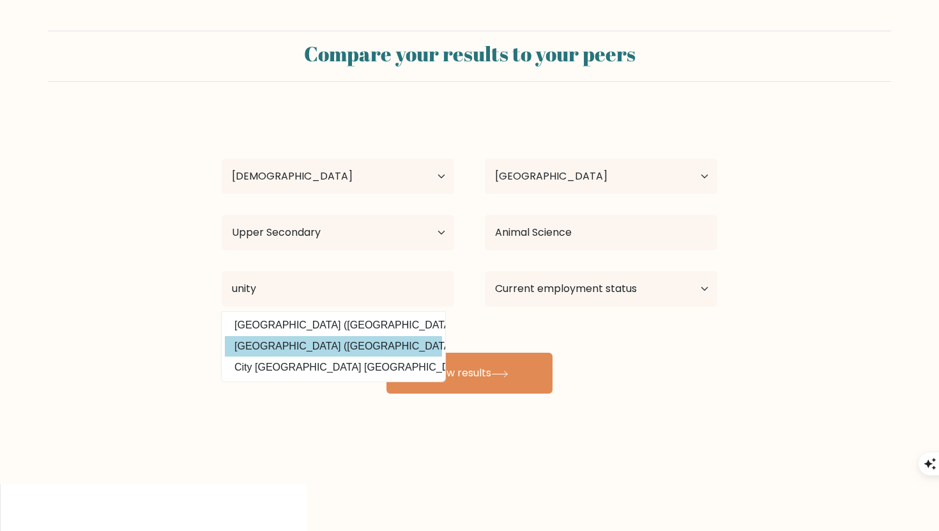
click at [369, 346] on option "[GEOGRAPHIC_DATA] ([GEOGRAPHIC_DATA])" at bounding box center [333, 346] width 217 height 20
type input "[GEOGRAPHIC_DATA]"
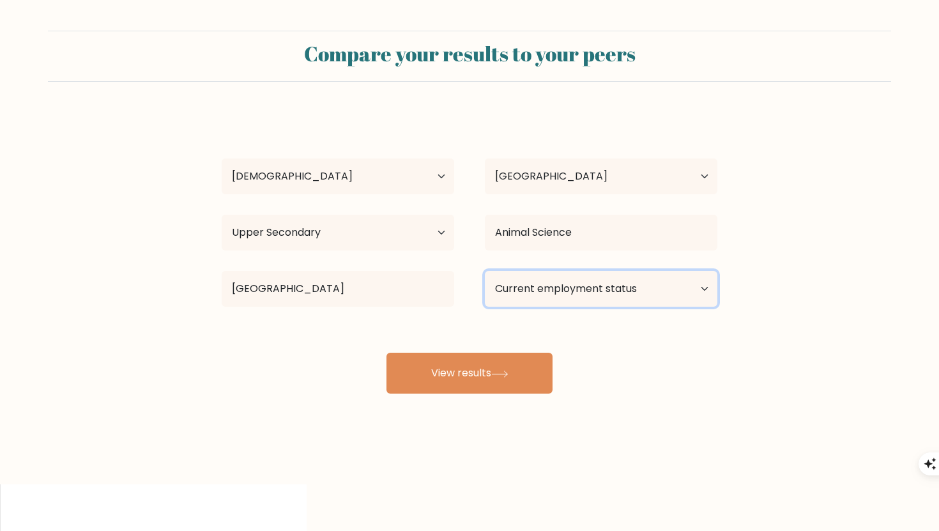
click at [538, 297] on select "Current employment status Employed Student Retired Other / prefer not to answer" at bounding box center [601, 289] width 232 height 36
select select "employed"
click at [485, 271] on select "Current employment status Employed Student Retired Other / prefer not to answer" at bounding box center [601, 289] width 232 height 36
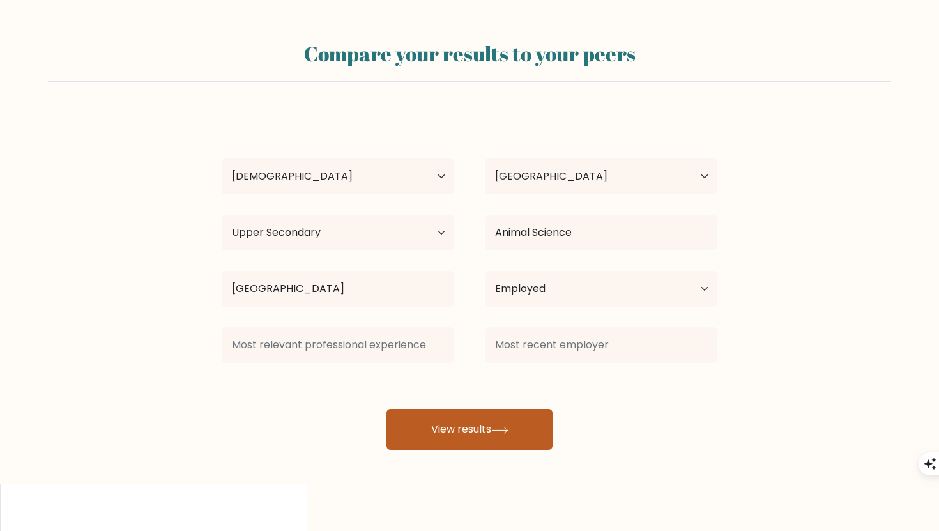
click at [453, 428] on button "View results" at bounding box center [469, 429] width 166 height 41
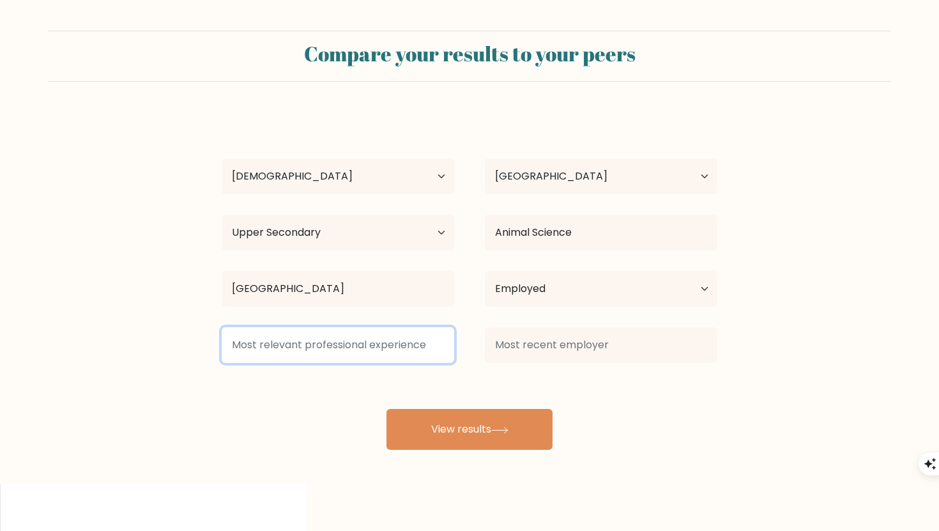
click at [403, 349] on input at bounding box center [338, 345] width 232 height 36
type input "l"
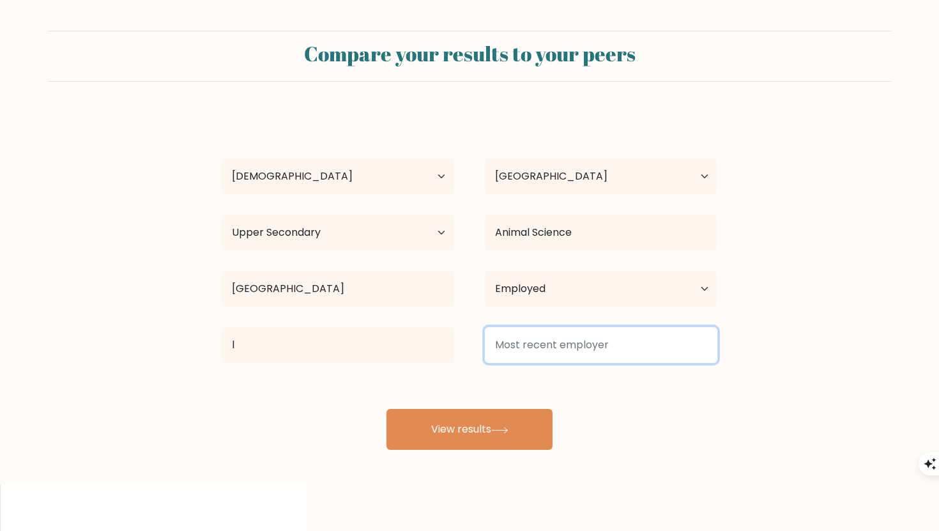
click at [568, 335] on input at bounding box center [601, 345] width 232 height 36
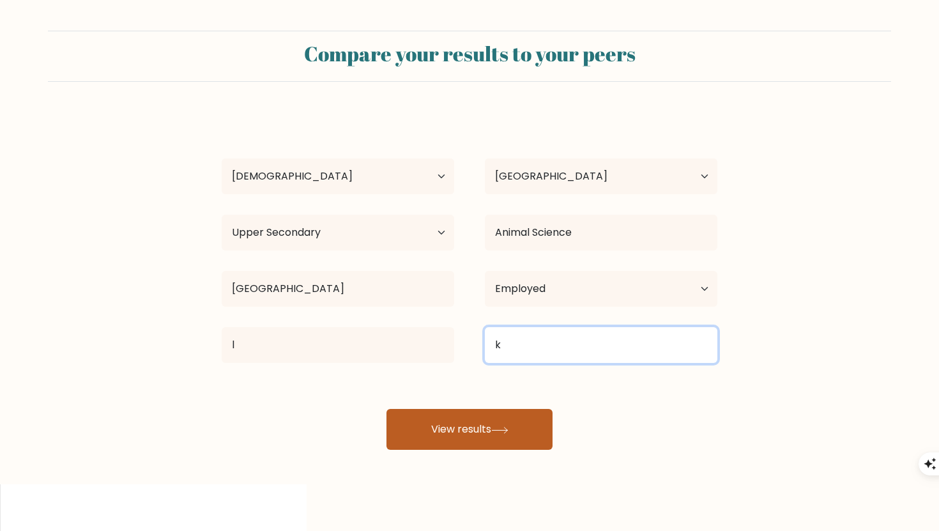
type input "k"
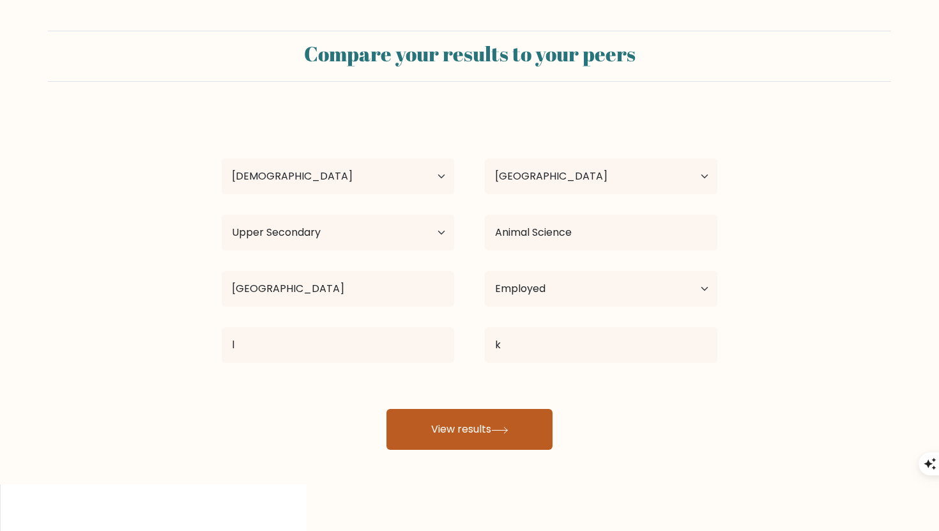
click at [528, 434] on button "View results" at bounding box center [469, 429] width 166 height 41
